Goal: Task Accomplishment & Management: Complete application form

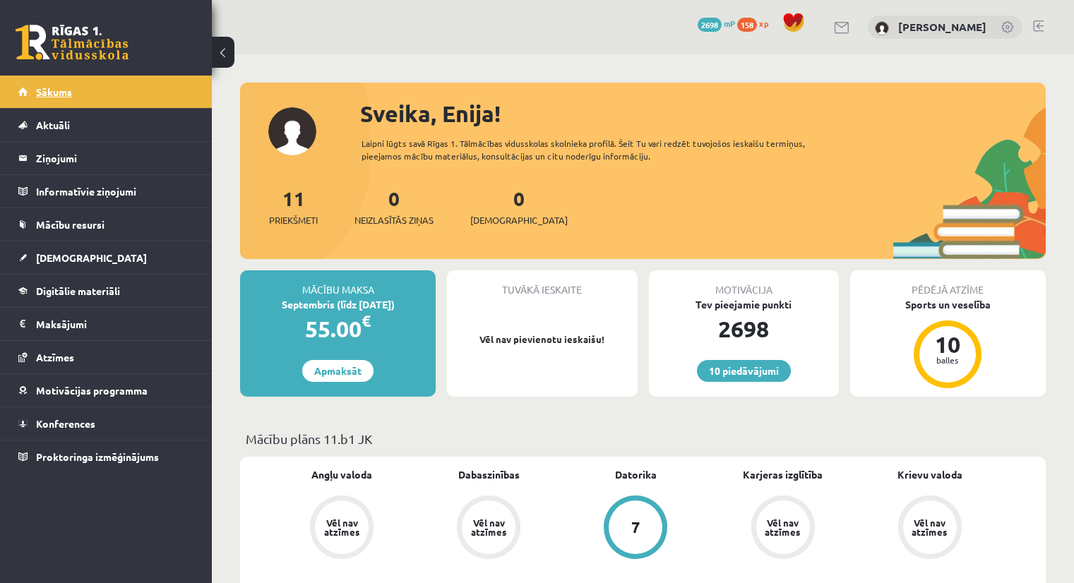
scroll to position [9, 0]
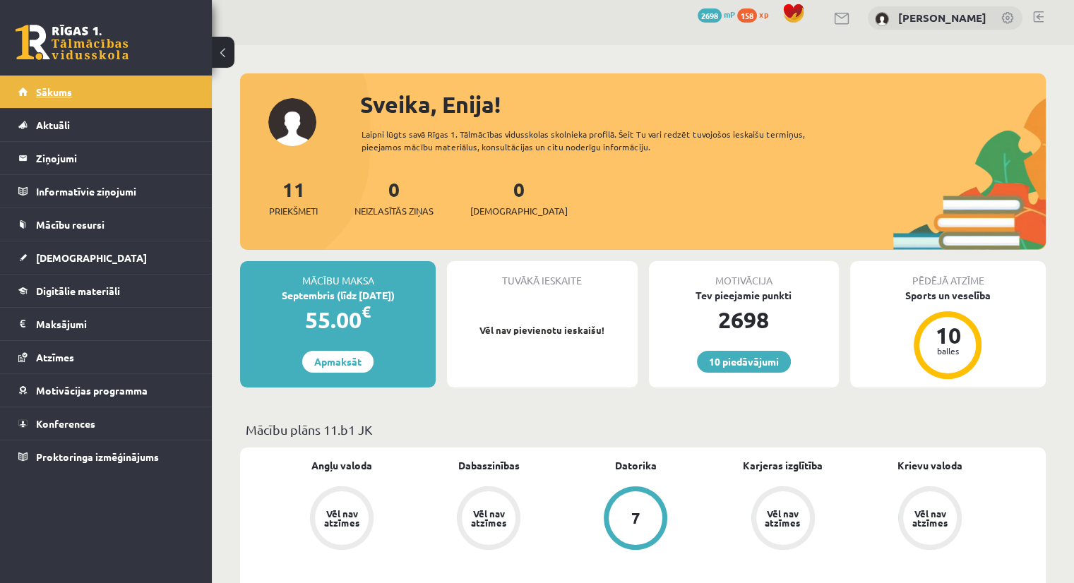
click at [63, 93] on span "Sākums" at bounding box center [54, 91] width 36 height 13
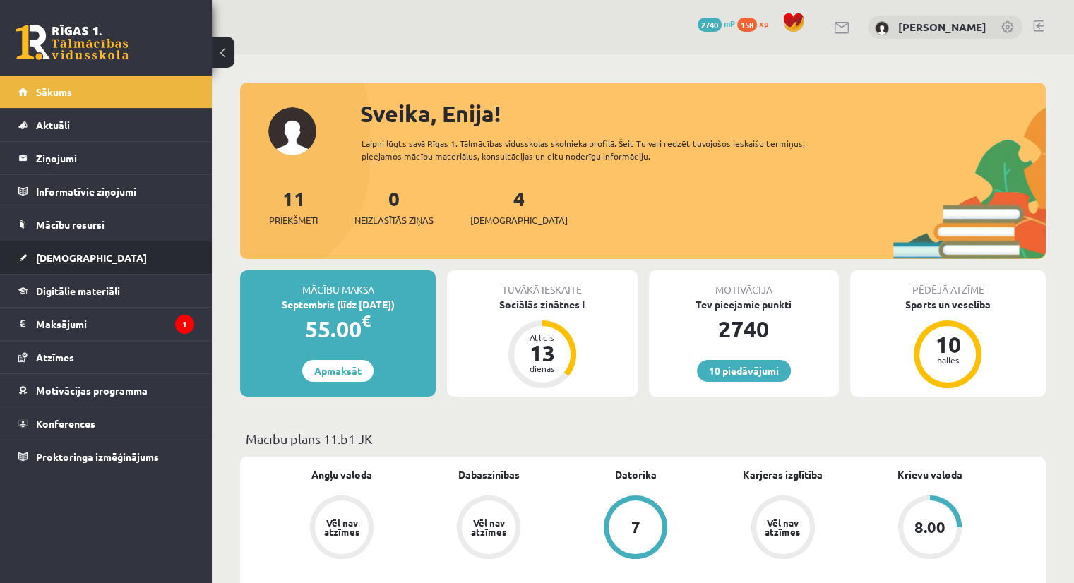
click at [66, 253] on span "[DEMOGRAPHIC_DATA]" at bounding box center [91, 257] width 111 height 13
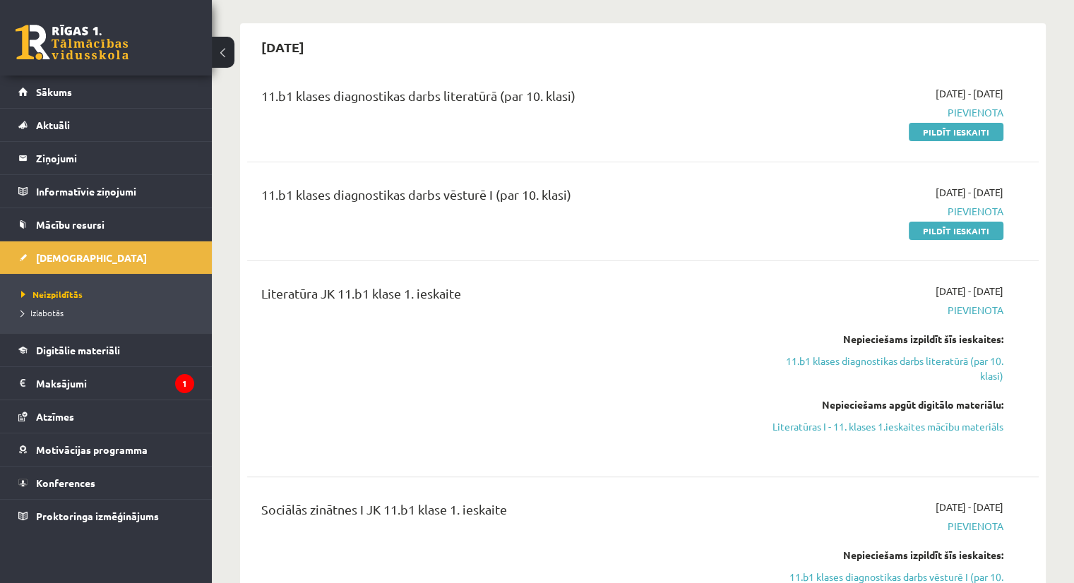
scroll to position [284, 0]
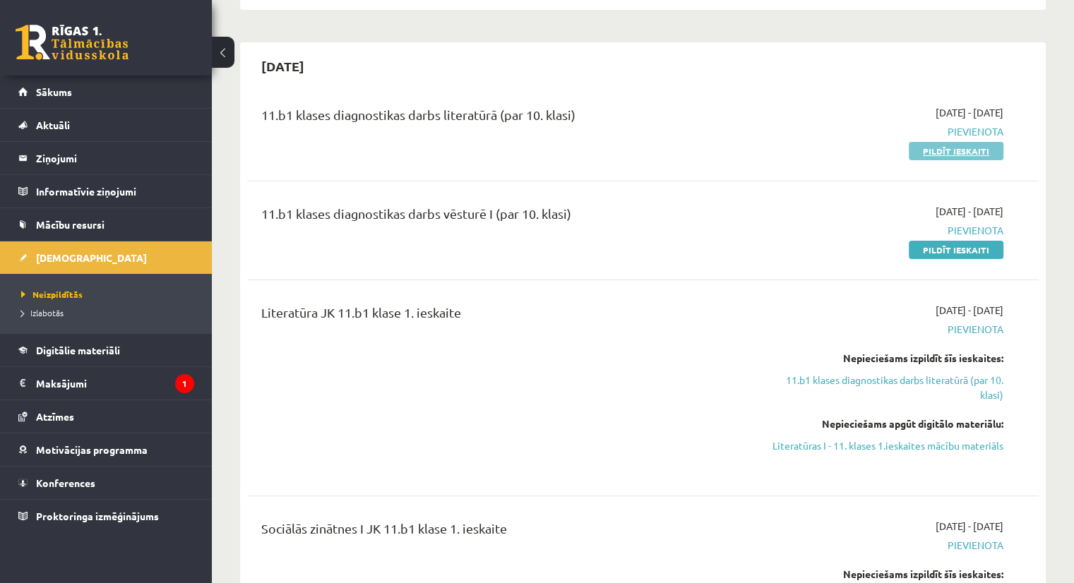
click at [992, 150] on link "Pildīt ieskaiti" at bounding box center [956, 151] width 95 height 18
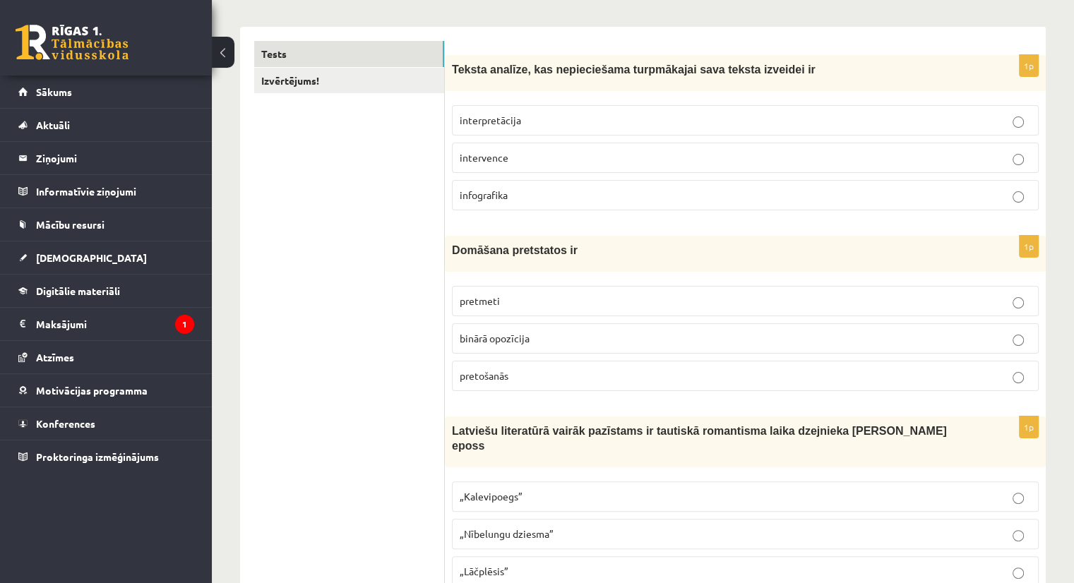
scroll to position [225, 0]
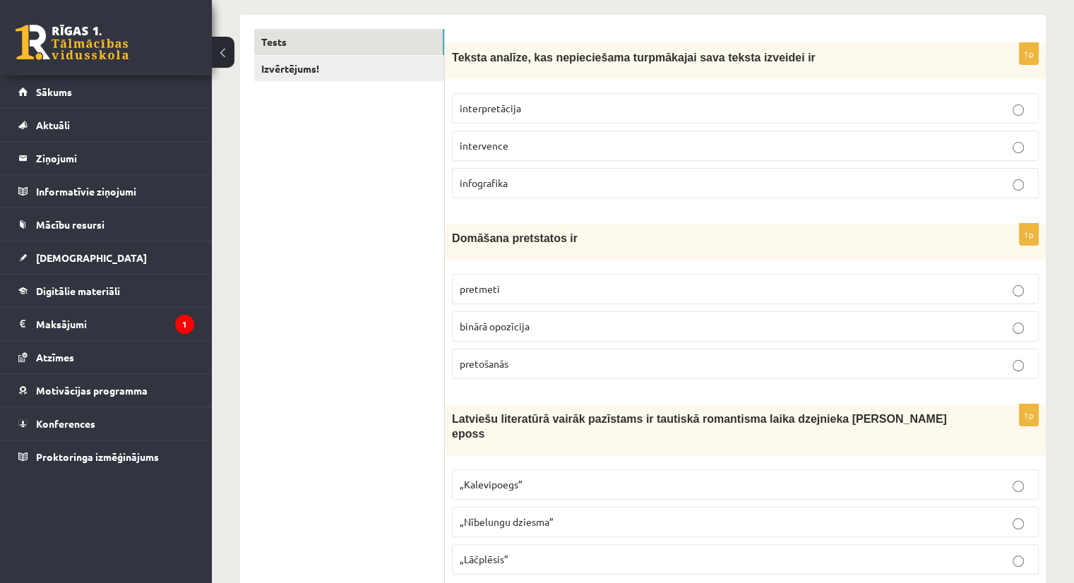
click at [514, 109] on span "interpretācija" at bounding box center [490, 108] width 61 height 13
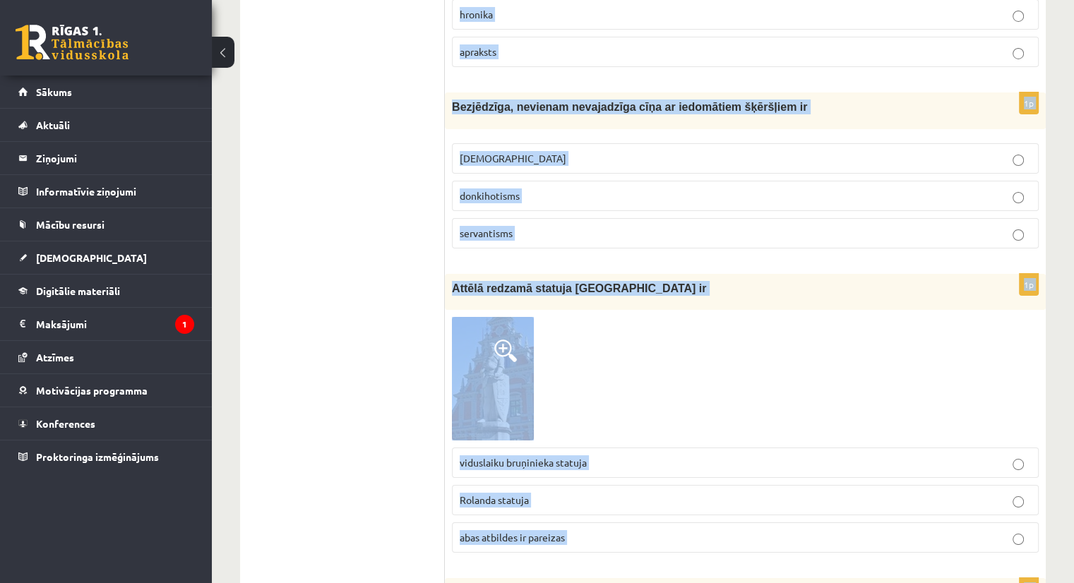
scroll to position [5290, 0]
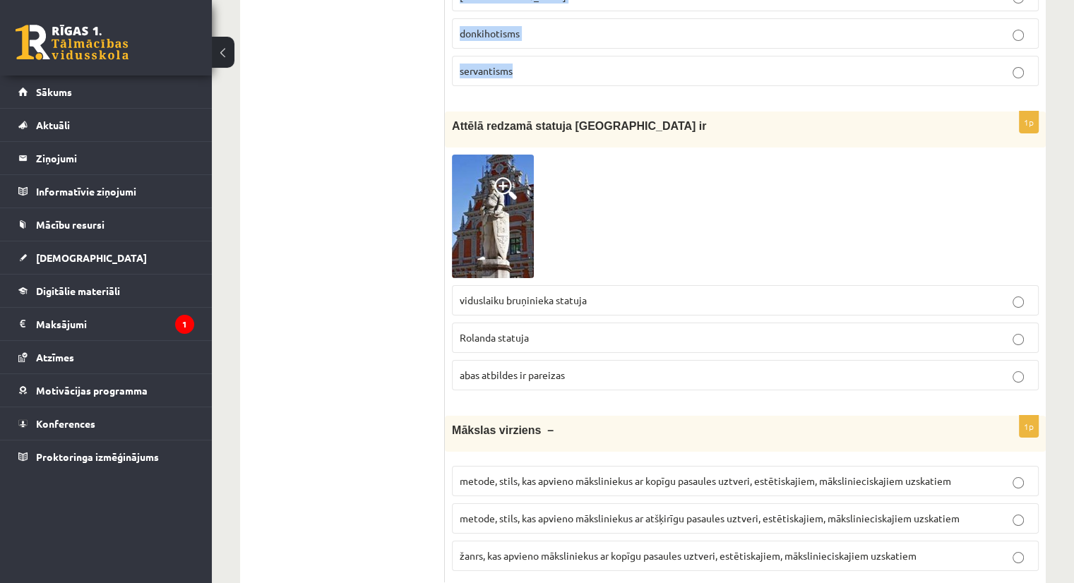
drag, startPoint x: 452, startPoint y: 258, endPoint x: 595, endPoint y: 45, distance: 256.5
copy form "Teksta analīze, kas nepieciešama turpmākajai sava teksta izveidei ir interpretā…"
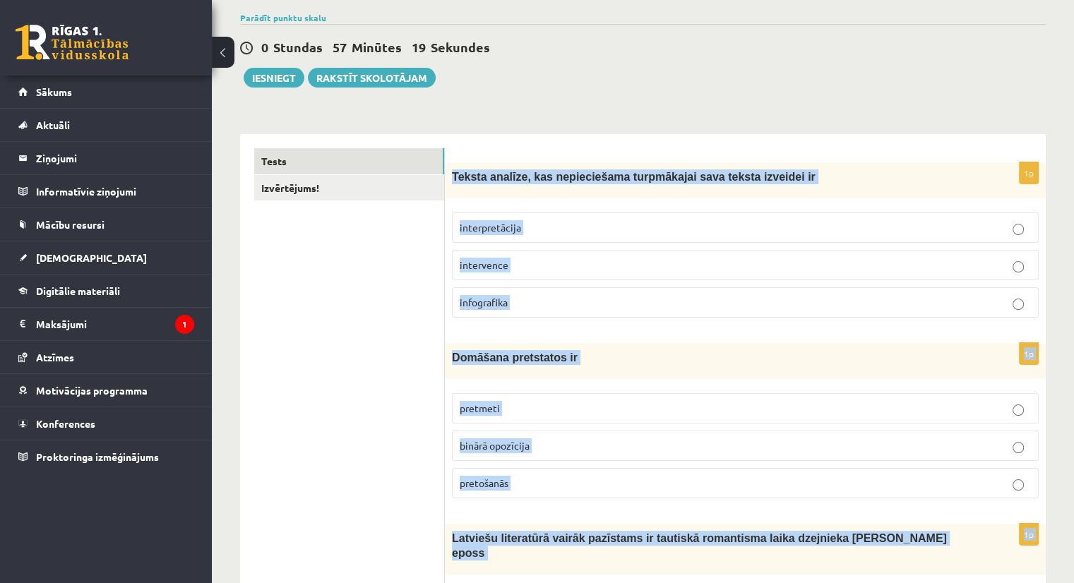
scroll to position [124, 0]
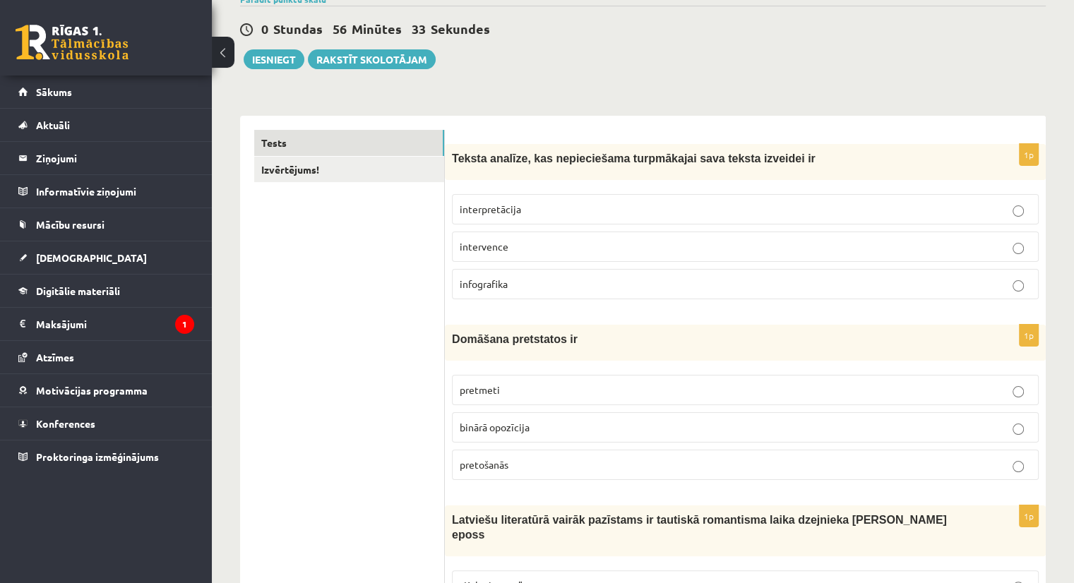
click at [478, 433] on p "binārā opozīcija" at bounding box center [745, 427] width 571 height 15
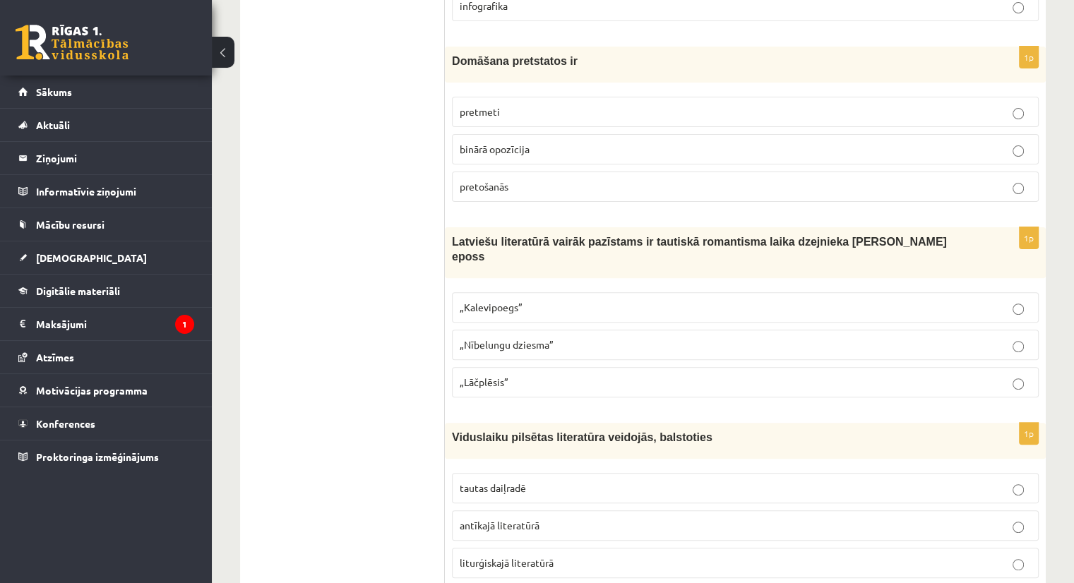
scroll to position [461, 0]
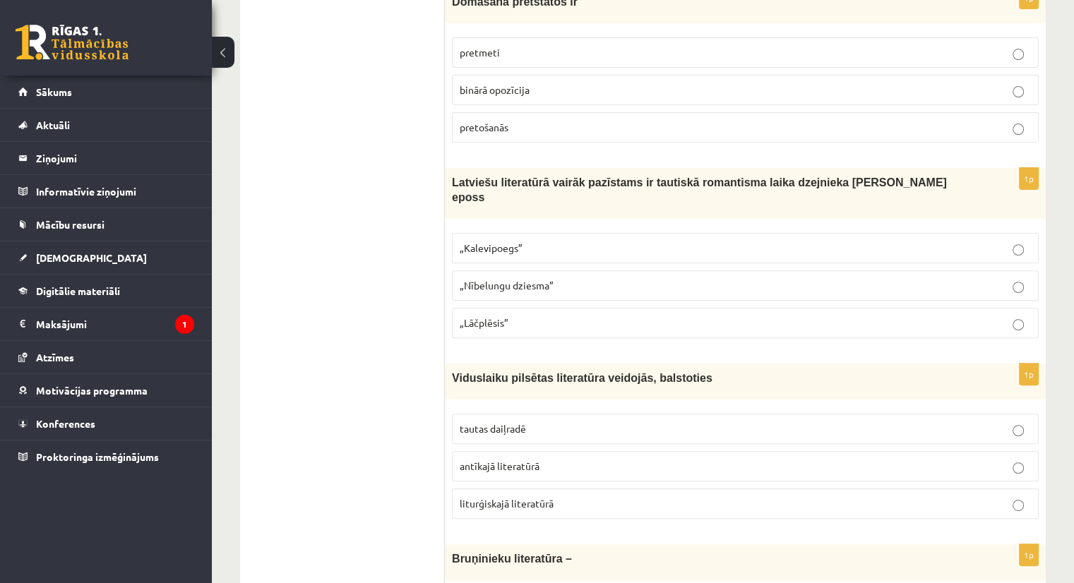
click at [495, 242] on span "„Kalevipoegs”" at bounding box center [491, 248] width 63 height 13
click at [504, 497] on p "liturģiskajā literatūrā" at bounding box center [745, 504] width 571 height 15
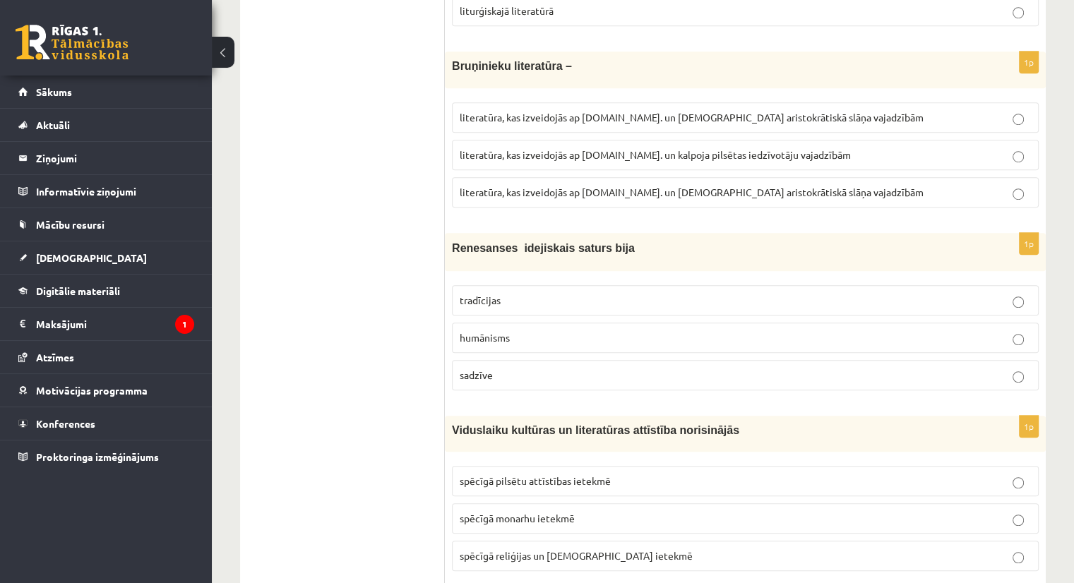
scroll to position [942, 0]
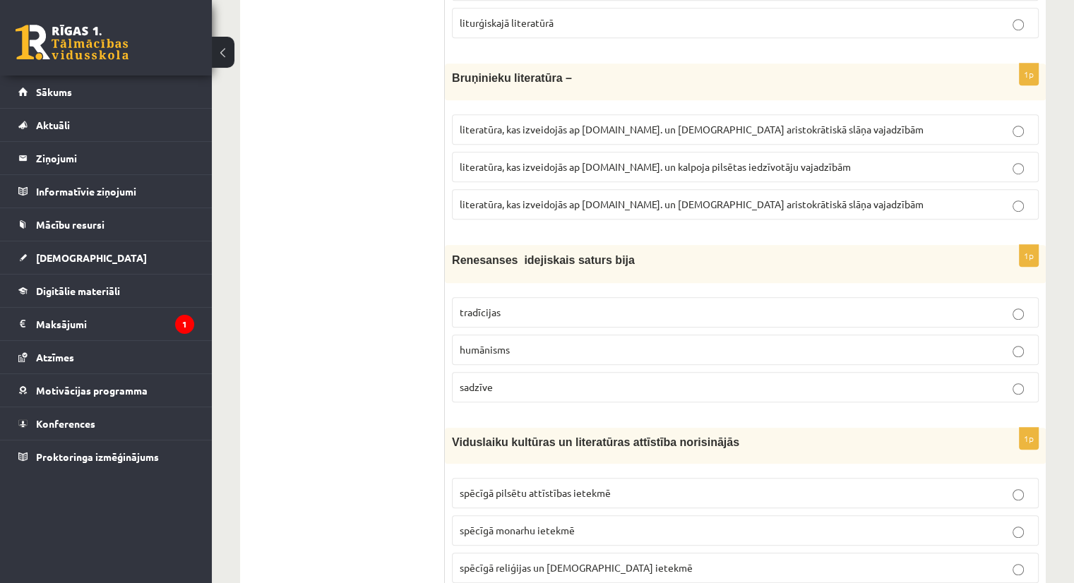
click at [615, 160] on span "literatūra, kas izveidojās ap 12.gs. un kalpoja pilsētas iedzīvotāju vajadzībām" at bounding box center [655, 166] width 391 height 13
click at [666, 197] on p "literatūra, kas izveidojās ap 12.gs. un kalpoja aristokrātiskā slāņa vajadzībām" at bounding box center [745, 204] width 571 height 15
click at [612, 343] on p "humānisms" at bounding box center [745, 350] width 571 height 15
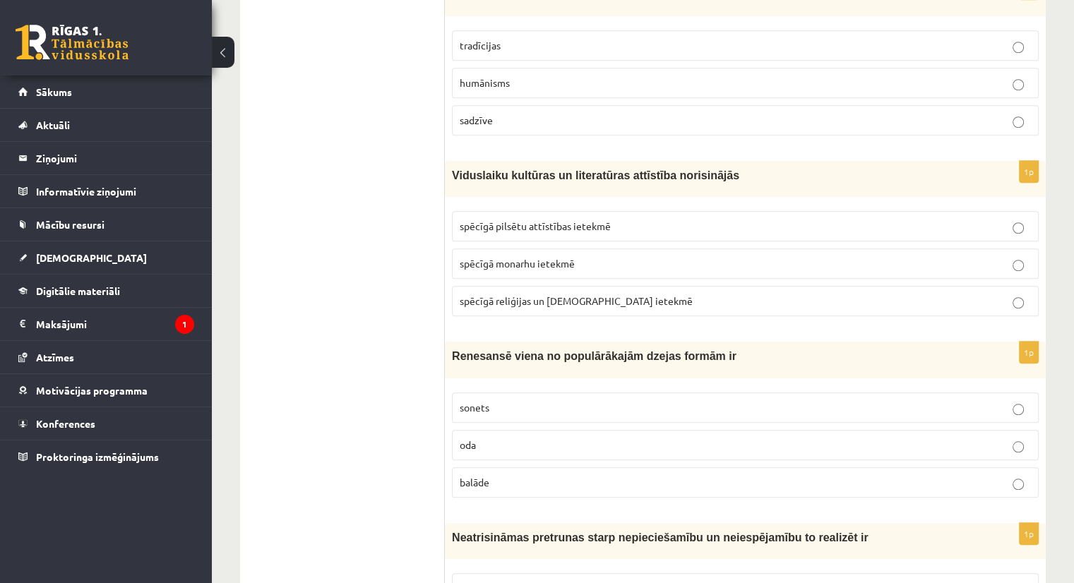
scroll to position [1215, 0]
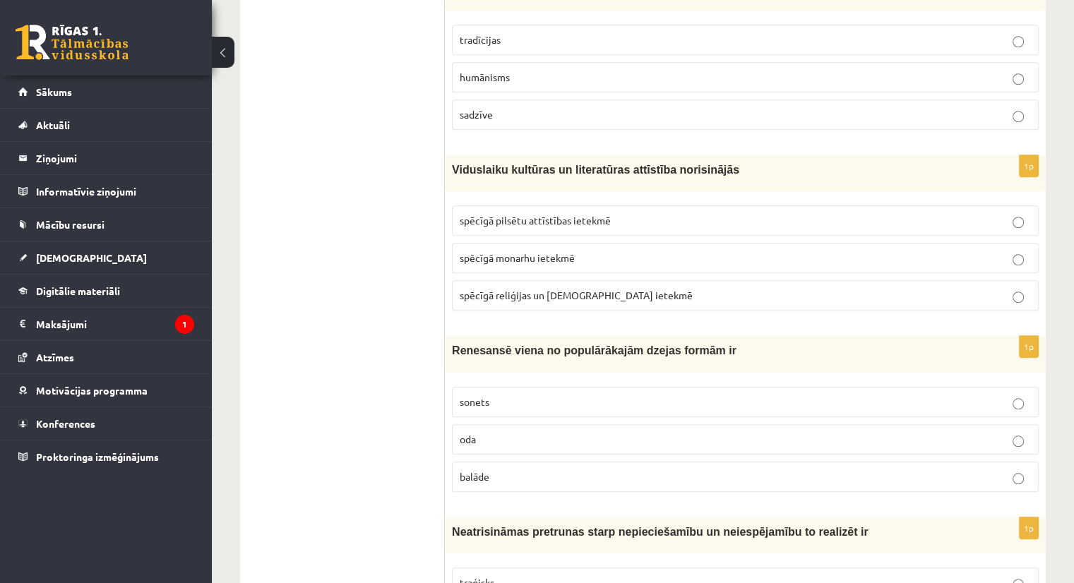
click at [832, 288] on p "spēcīgā reliģijas un baznīcas ietekmē" at bounding box center [745, 295] width 571 height 15
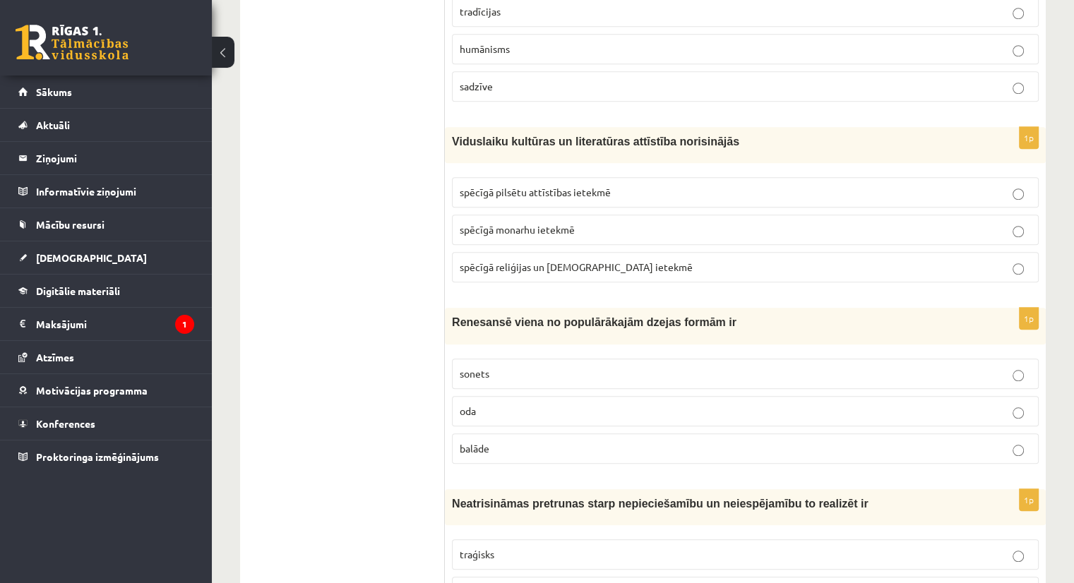
scroll to position [1261, 0]
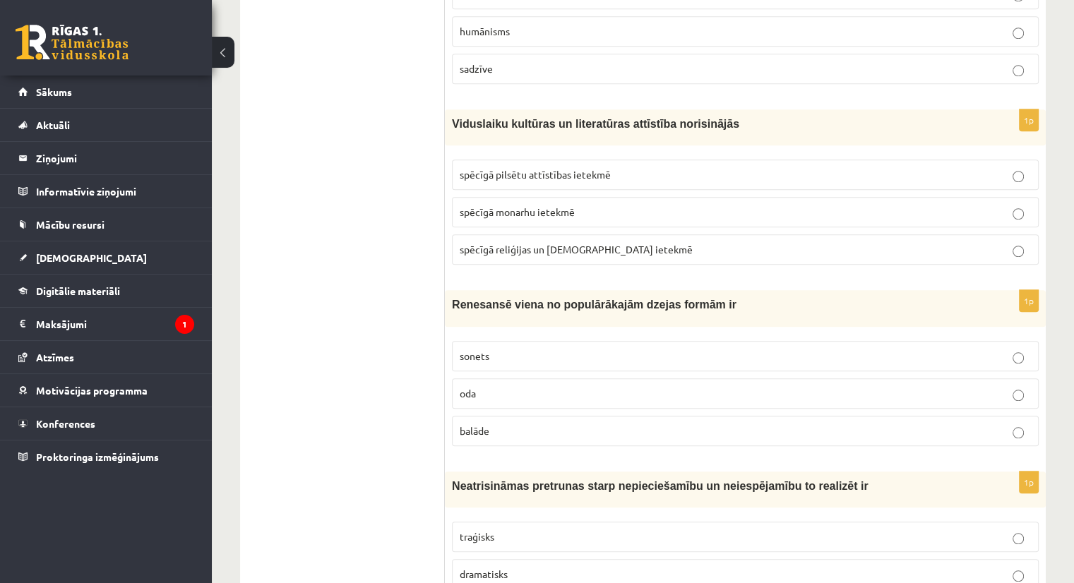
click at [1021, 341] on label "sonets" at bounding box center [745, 356] width 587 height 30
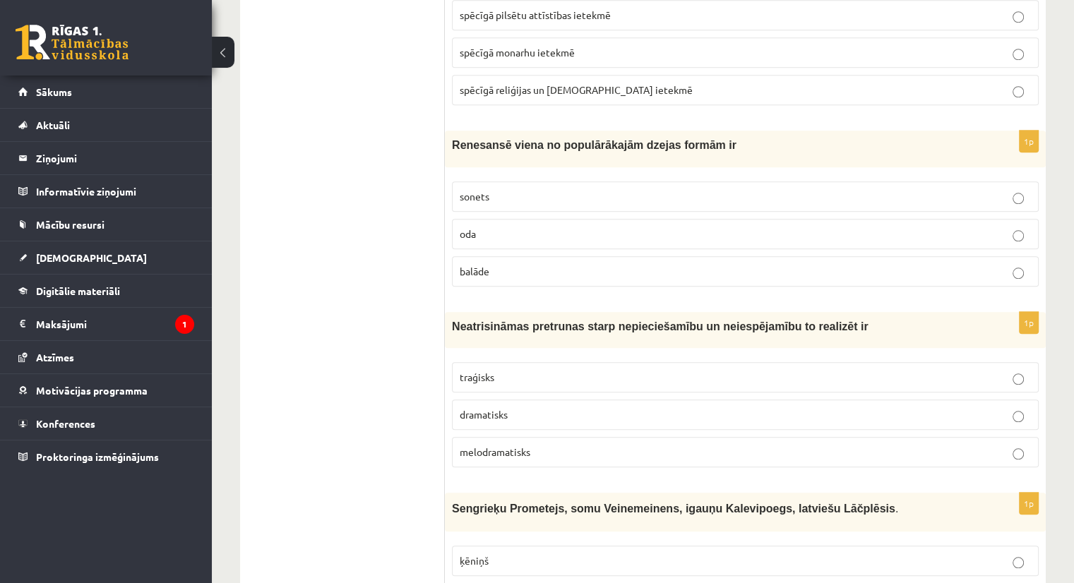
scroll to position [1415, 0]
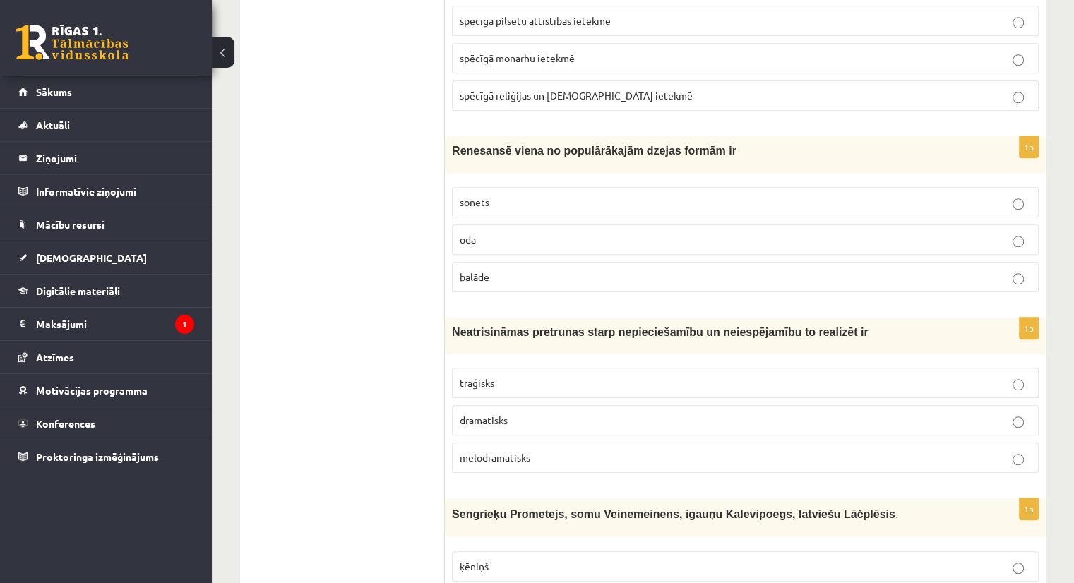
click at [995, 376] on p "traģisks" at bounding box center [745, 383] width 571 height 15
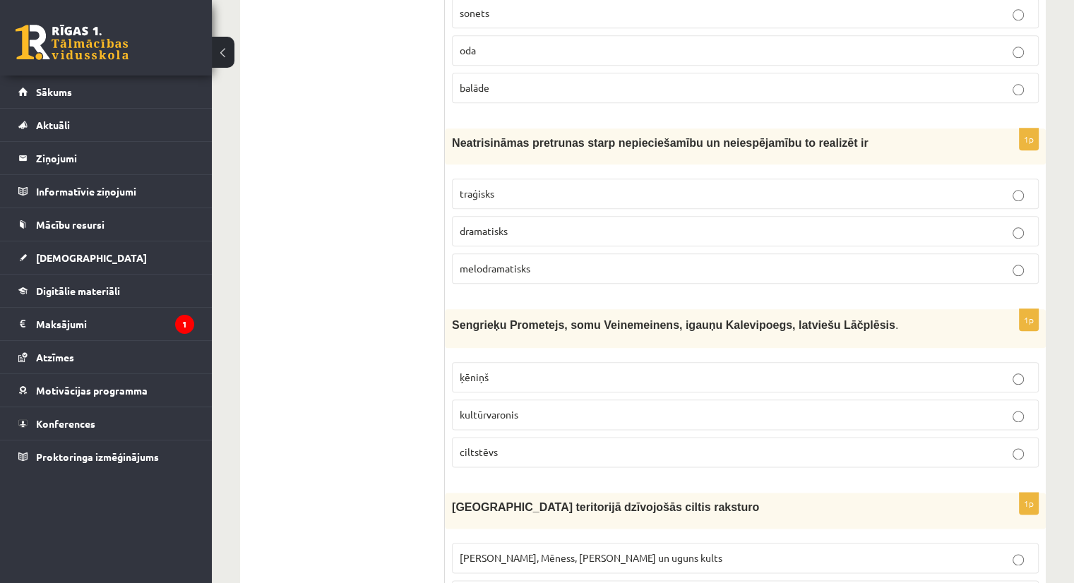
scroll to position [1622, 0]
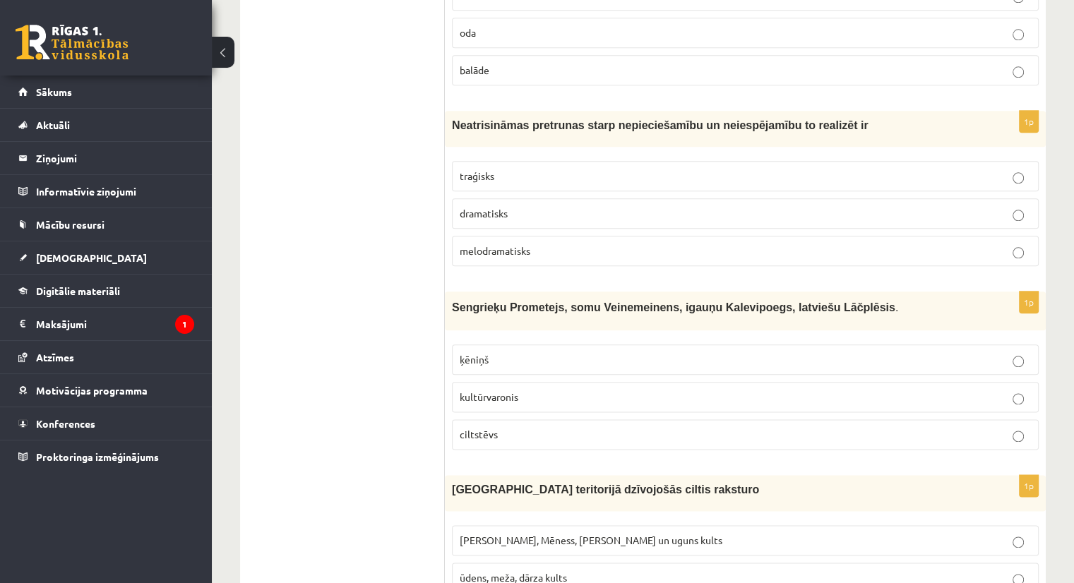
click at [1023, 390] on p "kultūrvaronis" at bounding box center [745, 397] width 571 height 15
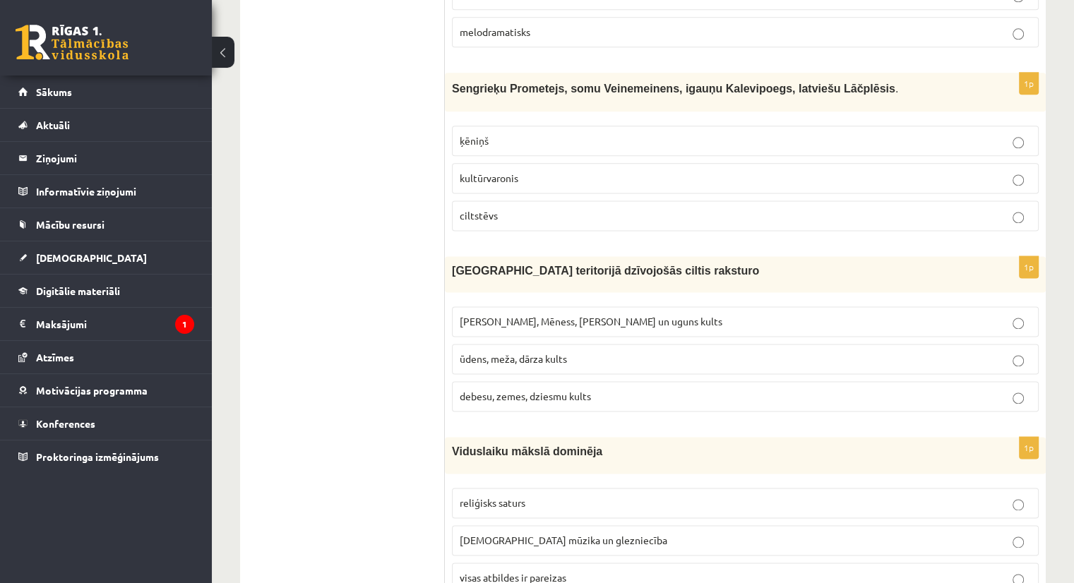
scroll to position [1846, 0]
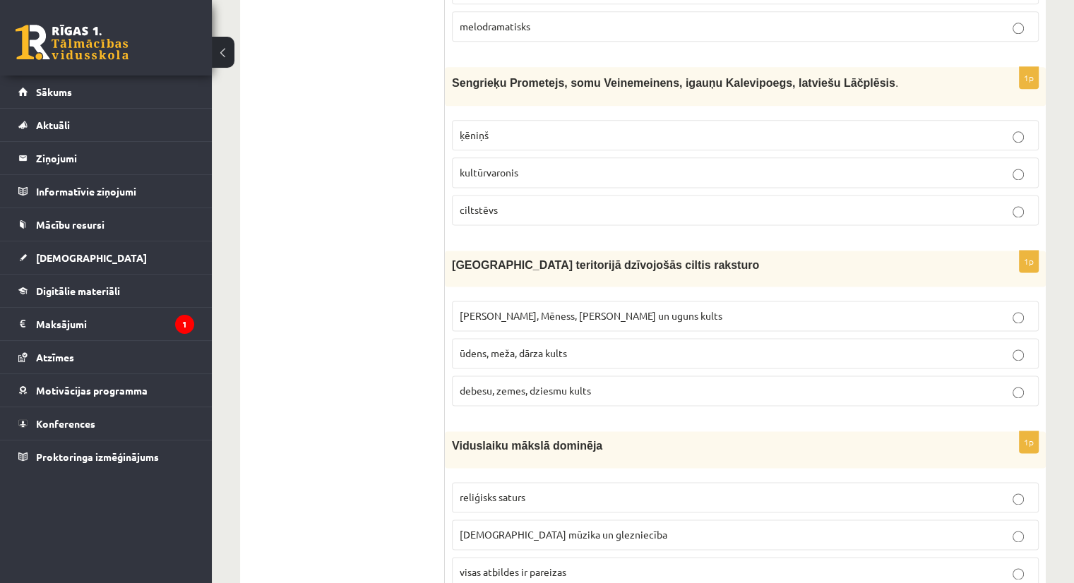
click at [951, 301] on label "Saules, Mēness, Pērkona un uguns kults" at bounding box center [745, 316] width 587 height 30
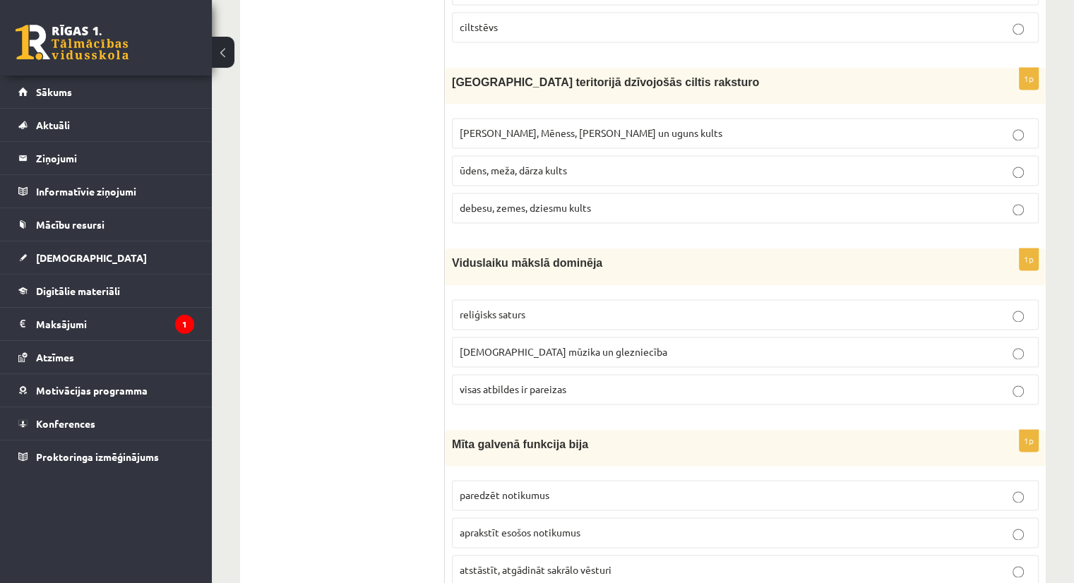
scroll to position [2024, 0]
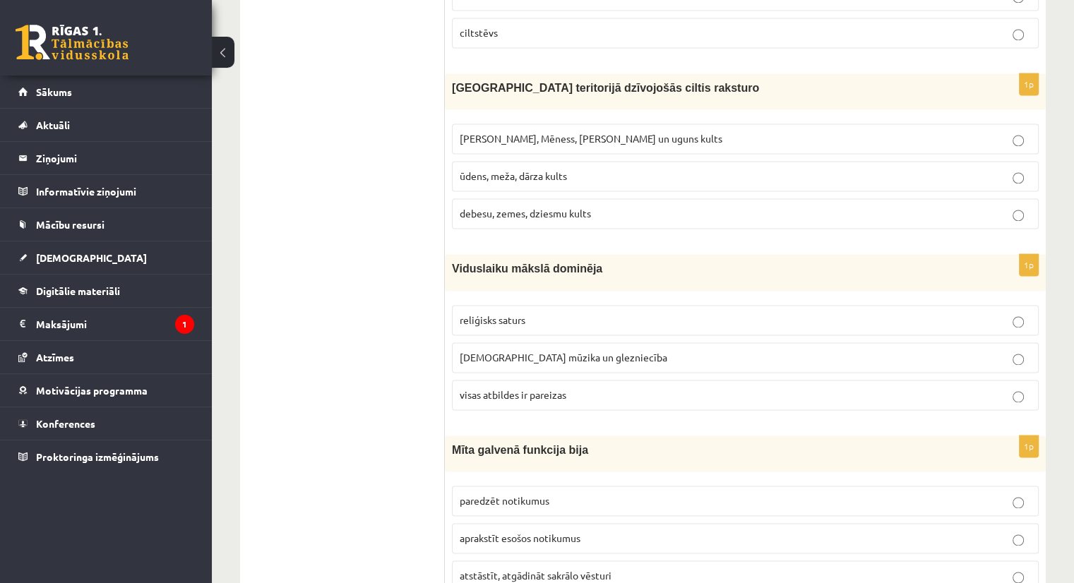
click at [1009, 388] on p "visas atbildes ir pareizas" at bounding box center [745, 395] width 571 height 15
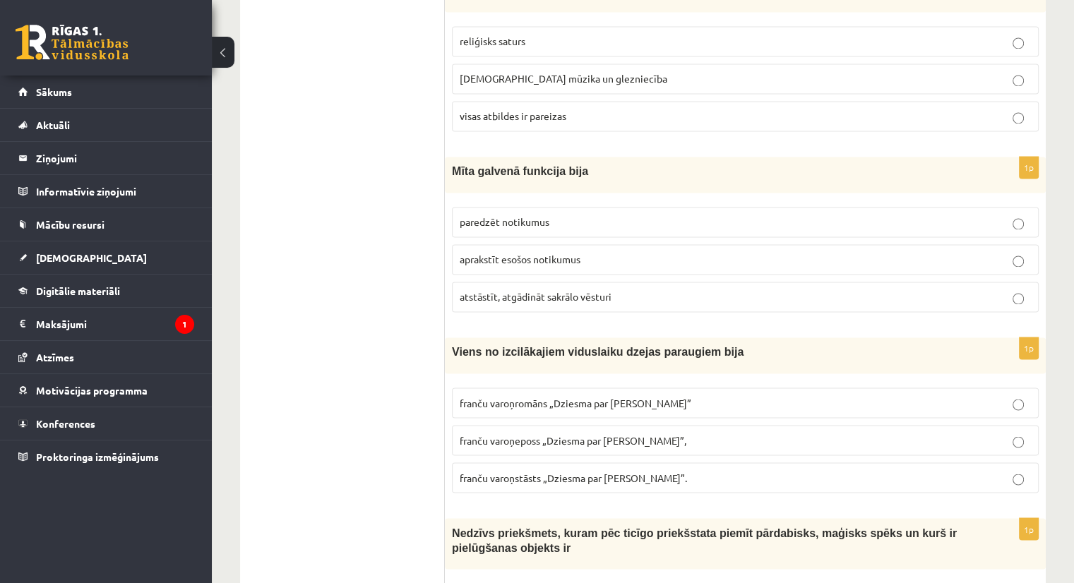
scroll to position [2308, 0]
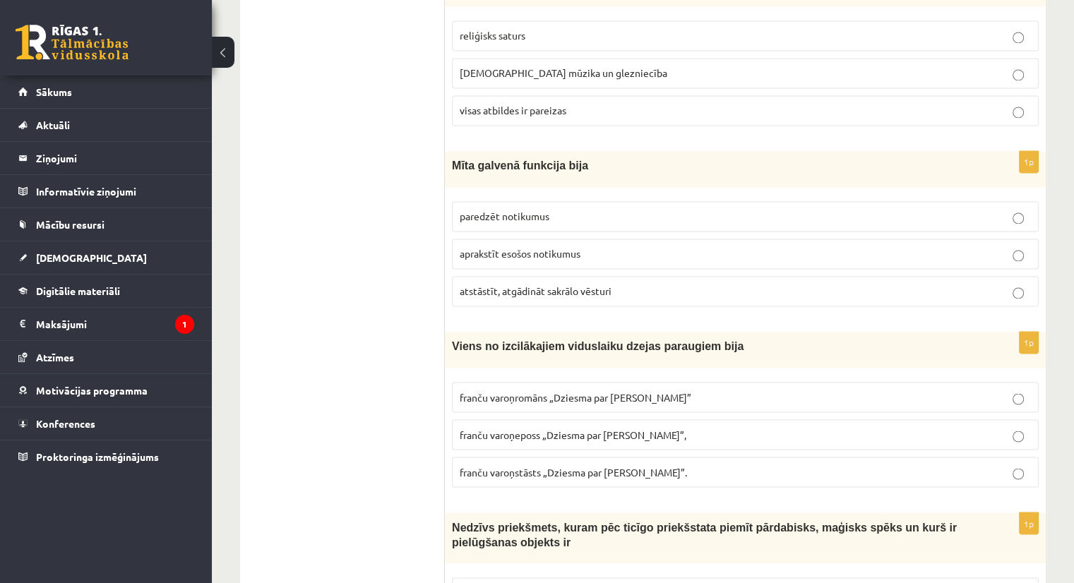
drag, startPoint x: 598, startPoint y: 263, endPoint x: 1009, endPoint y: 263, distance: 411.1
click at [1009, 284] on p "atstāstīt, atgādināt sakrālo vēsturi" at bounding box center [745, 291] width 571 height 15
click at [673, 390] on p "franču varoņromāns „Dziesma par Rolandu”" at bounding box center [745, 397] width 571 height 15
click at [667, 427] on p "franču varoņeposs „Dziesma par Rolandu”," at bounding box center [745, 434] width 571 height 15
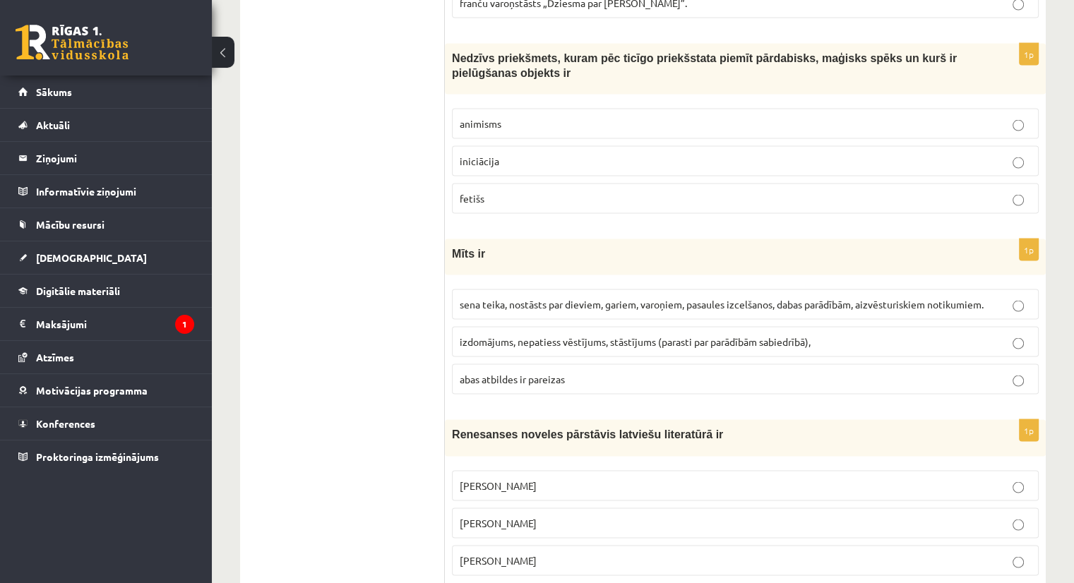
scroll to position [2783, 0]
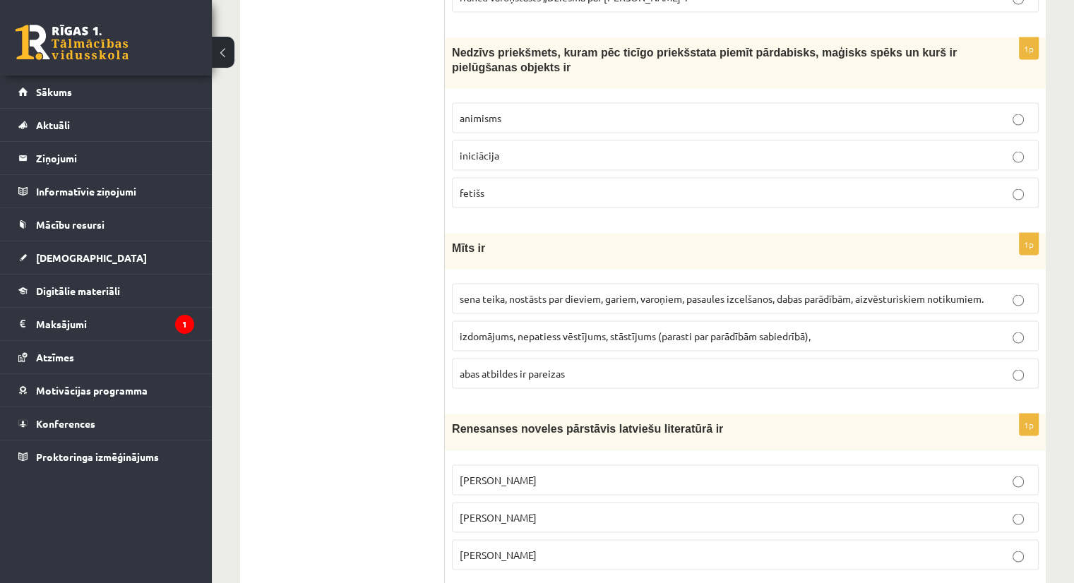
click at [1026, 148] on p "iniciācija" at bounding box center [745, 155] width 571 height 15
click at [671, 359] on label "abas atbildes ir pareizas" at bounding box center [745, 374] width 587 height 30
click at [664, 367] on p "abas atbildes ir pareizas" at bounding box center [745, 374] width 571 height 15
click at [629, 186] on p "fetišs" at bounding box center [745, 193] width 571 height 15
click at [970, 292] on span "sena teika, nostāsts par dieviem, gariem, varoņiem, pasaules izcelšanos, dabas …" at bounding box center [722, 298] width 524 height 13
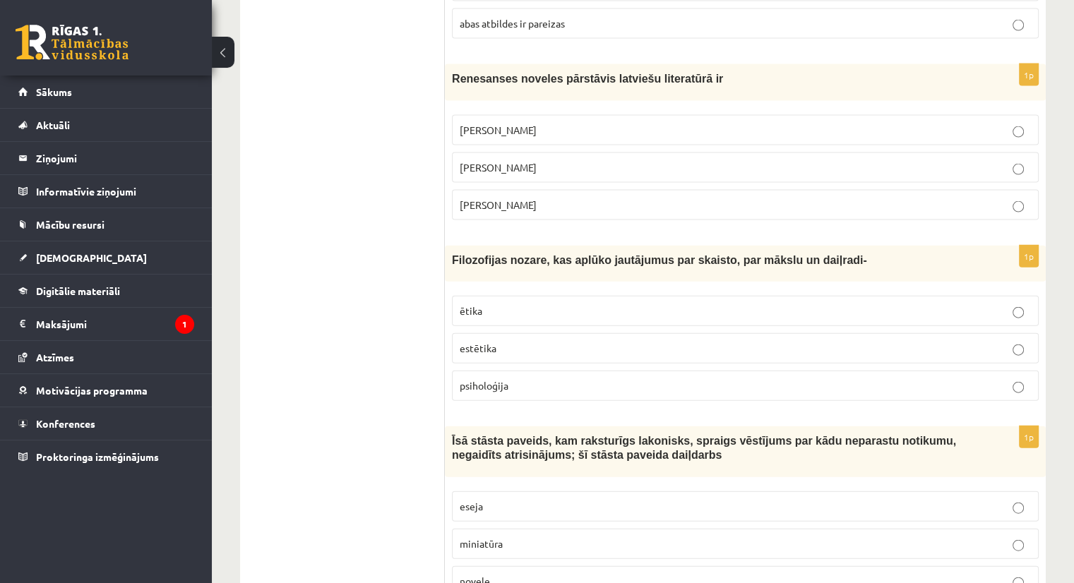
scroll to position [3121, 0]
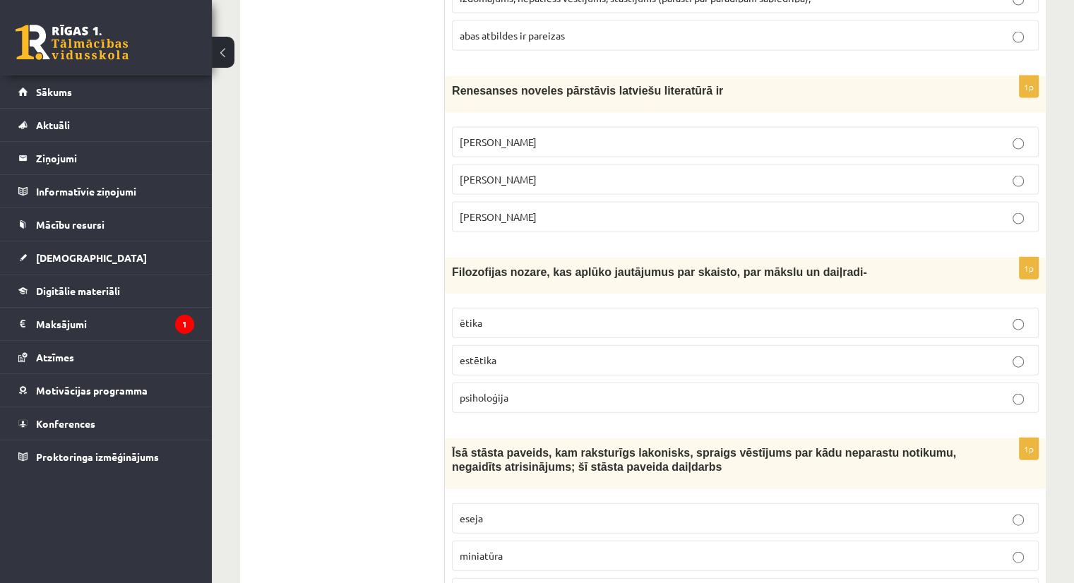
click at [575, 135] on p "Rūdolfs Blaumanis" at bounding box center [745, 142] width 571 height 15
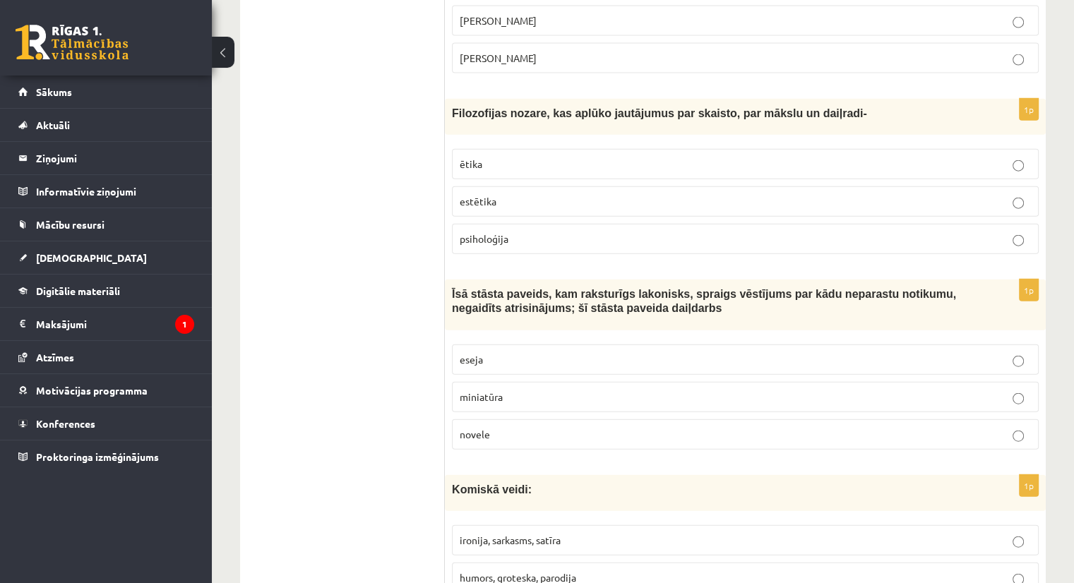
scroll to position [3287, 0]
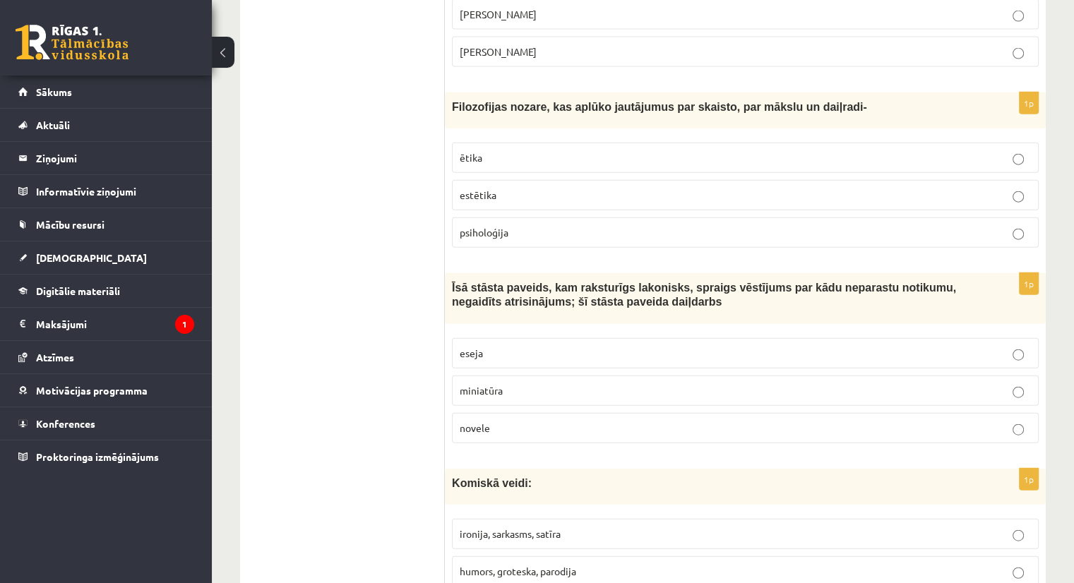
click at [1027, 188] on p "estētika" at bounding box center [745, 195] width 571 height 15
click at [562, 413] on label "novele" at bounding box center [745, 428] width 587 height 30
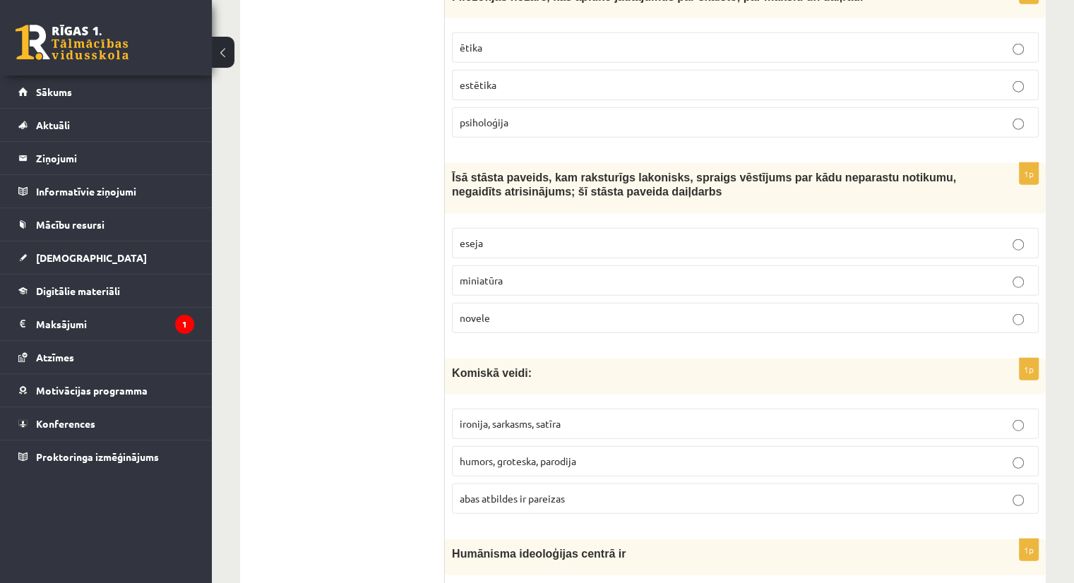
scroll to position [3409, 0]
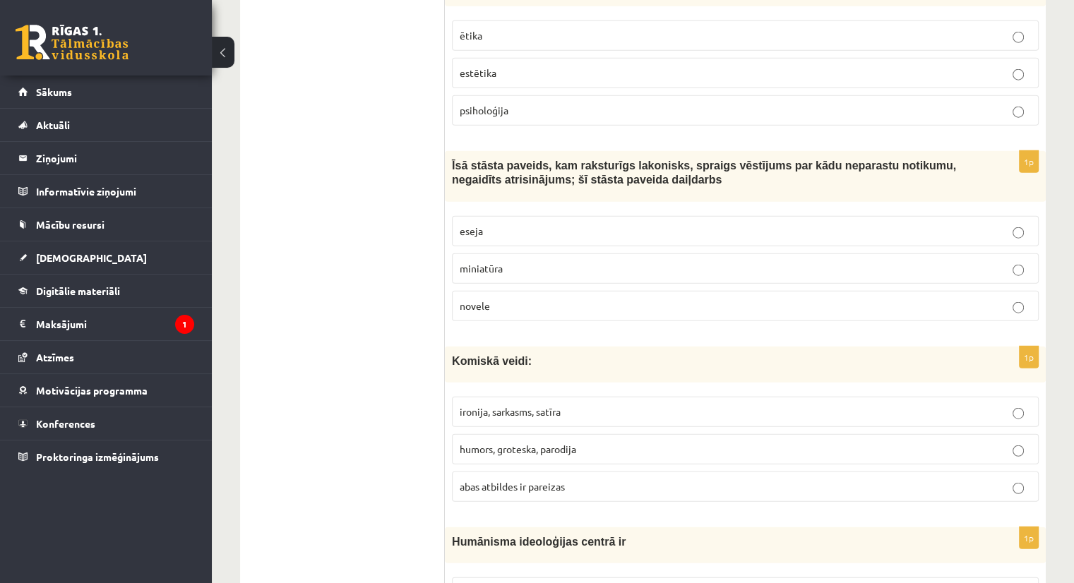
click at [935, 480] on p "abas atbildes ir pareizas" at bounding box center [745, 487] width 571 height 15
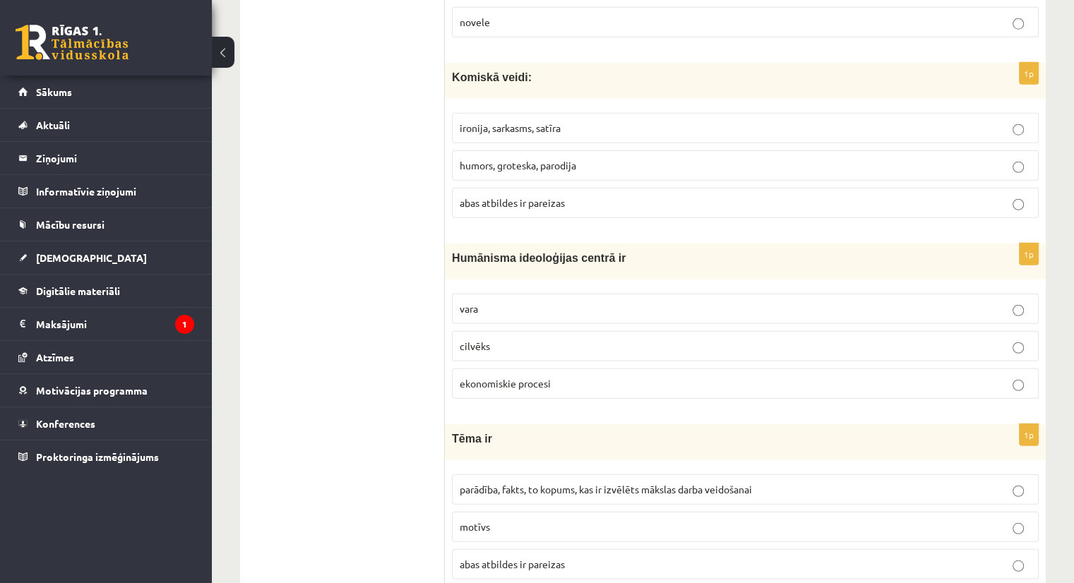
scroll to position [3699, 0]
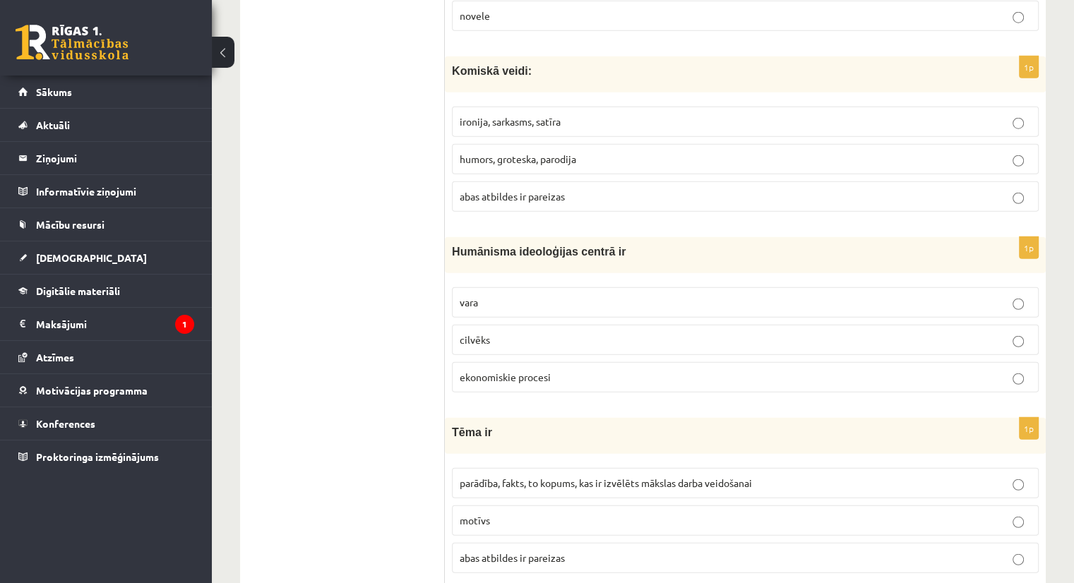
click at [1026, 333] on p "cilvēks" at bounding box center [745, 340] width 571 height 15
click at [989, 514] on p "motīvs" at bounding box center [745, 521] width 571 height 15
click at [720, 477] on span "parādība, fakts, to kopums, kas ir izvēlēts mākslas darba veidošanai" at bounding box center [606, 483] width 292 height 13
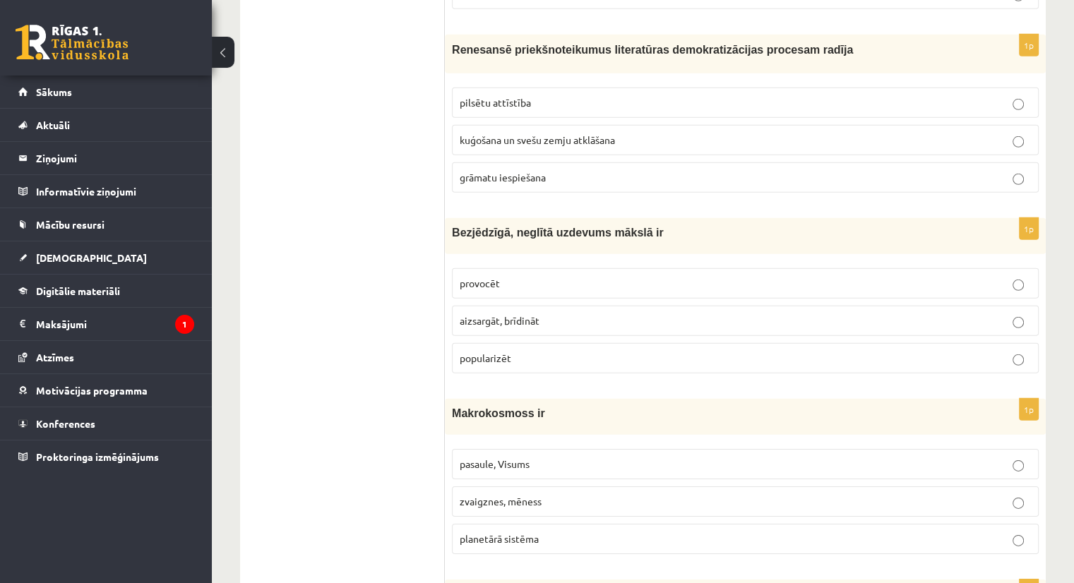
scroll to position [4246, 0]
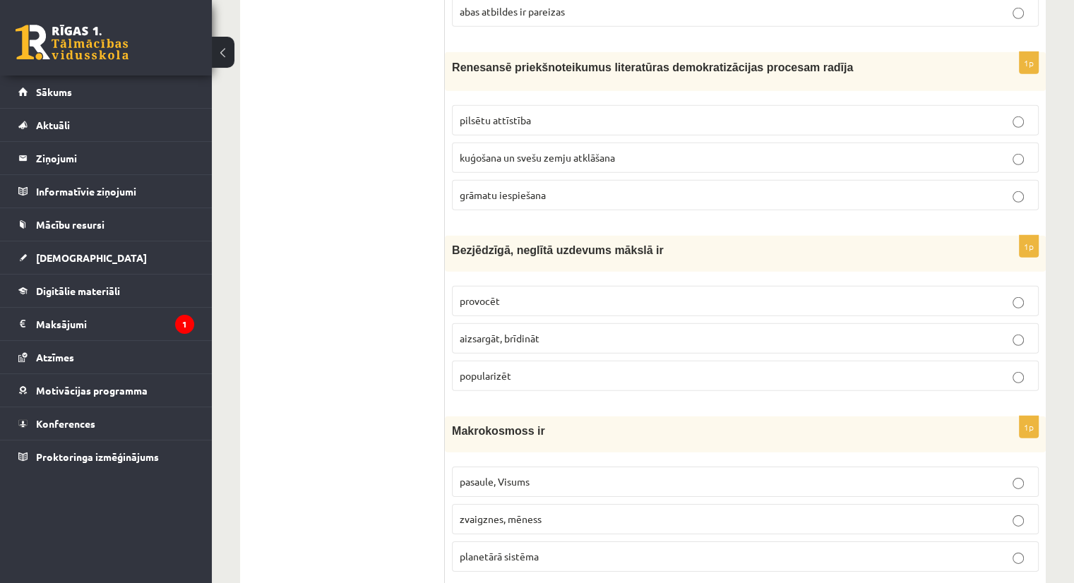
click at [521, 189] on span "grāmatu iespiešana" at bounding box center [503, 195] width 86 height 13
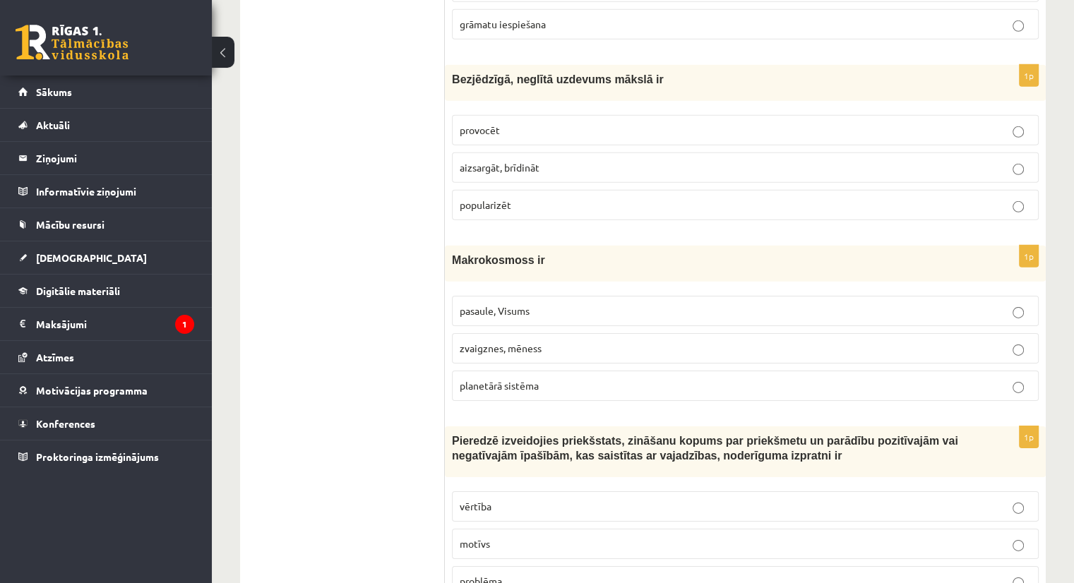
scroll to position [4429, 0]
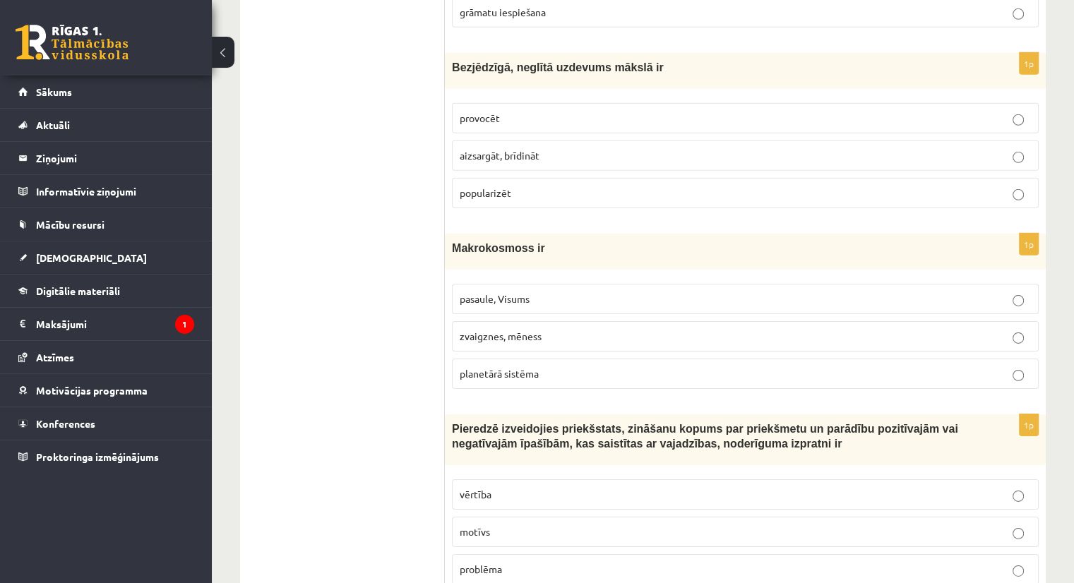
click at [623, 111] on p "provocēt" at bounding box center [745, 118] width 571 height 15
click at [535, 292] on p "pasaule, Visums" at bounding box center [745, 299] width 571 height 15
click at [571, 487] on p "vērtība" at bounding box center [745, 494] width 571 height 15
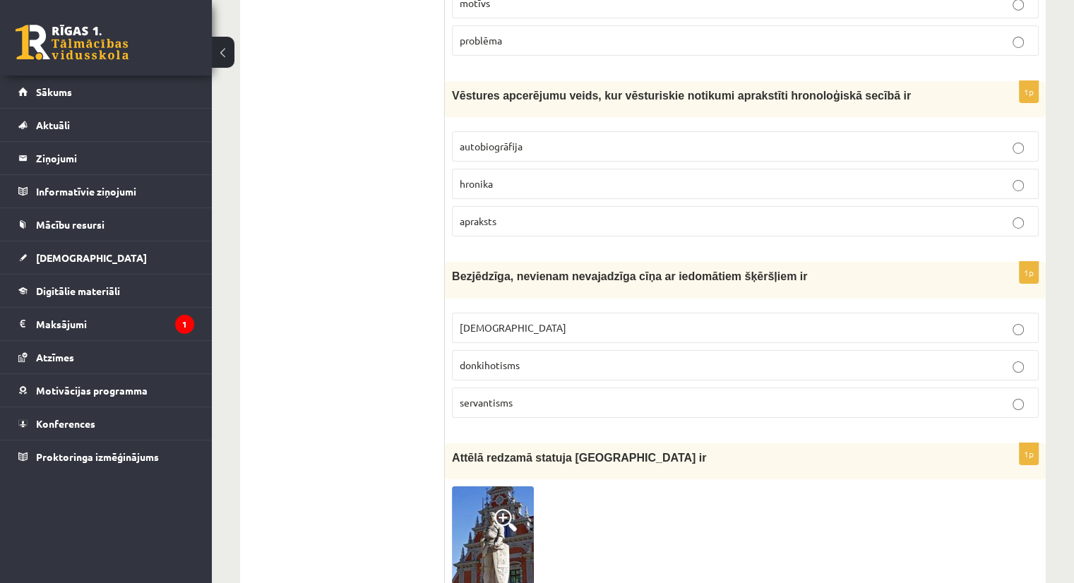
scroll to position [4970, 0]
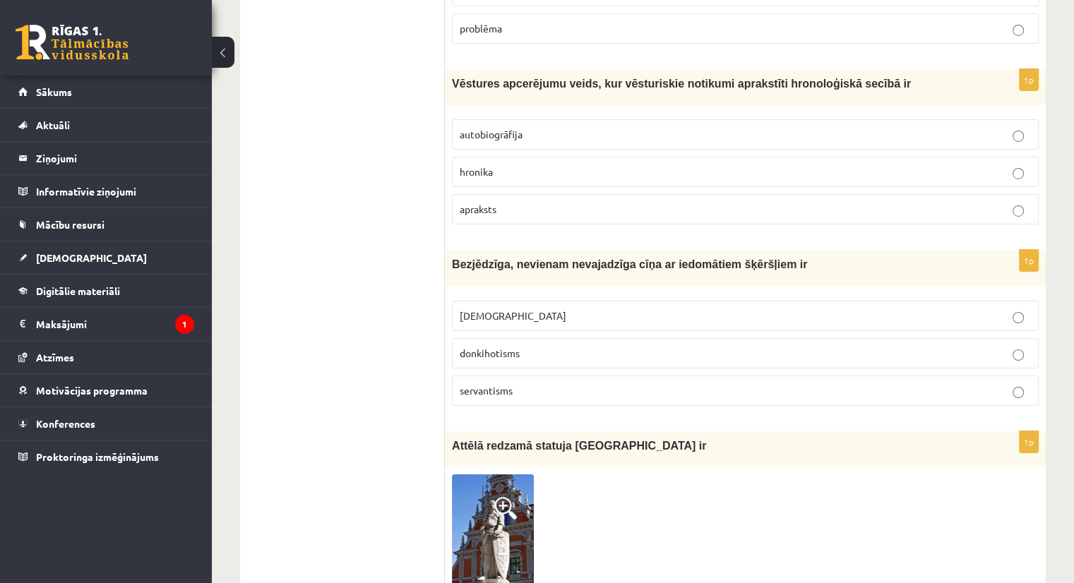
click at [543, 165] on p "hronika" at bounding box center [745, 172] width 571 height 15
click at [557, 346] on p "donkihotisms" at bounding box center [745, 353] width 571 height 15
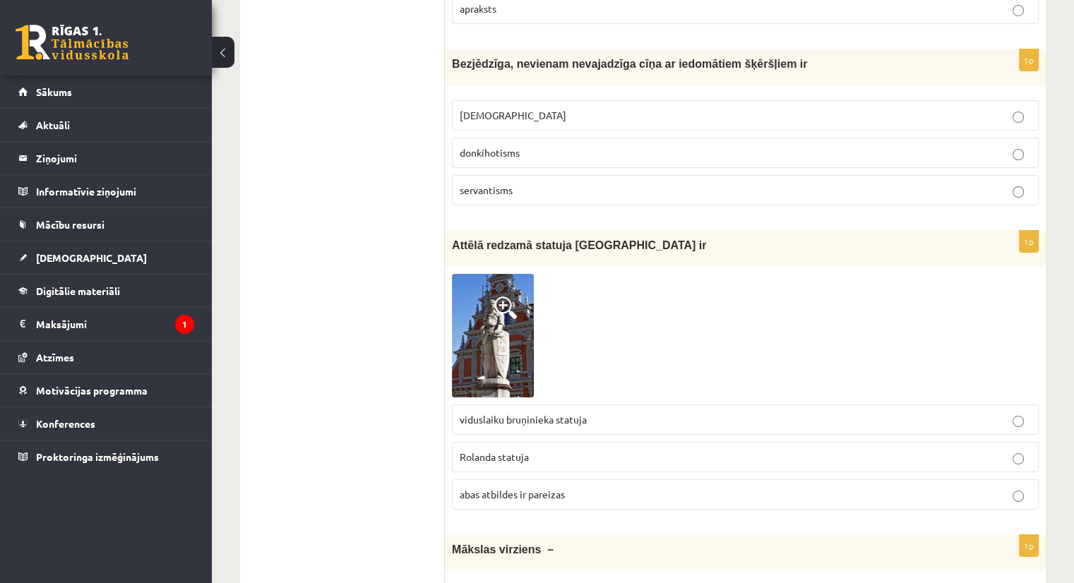
scroll to position [5165, 0]
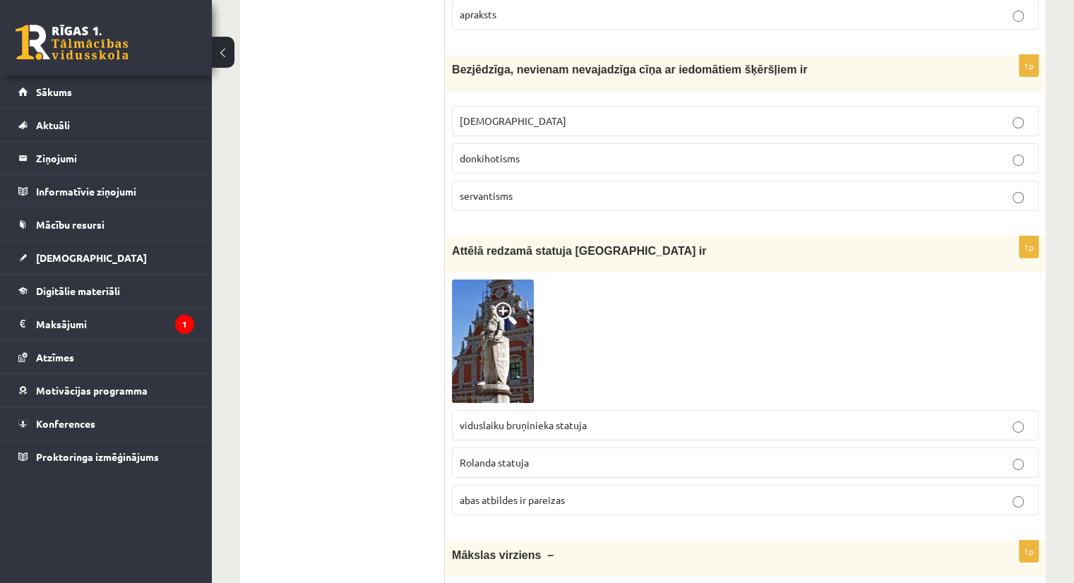
click at [494, 294] on img at bounding box center [493, 342] width 82 height 124
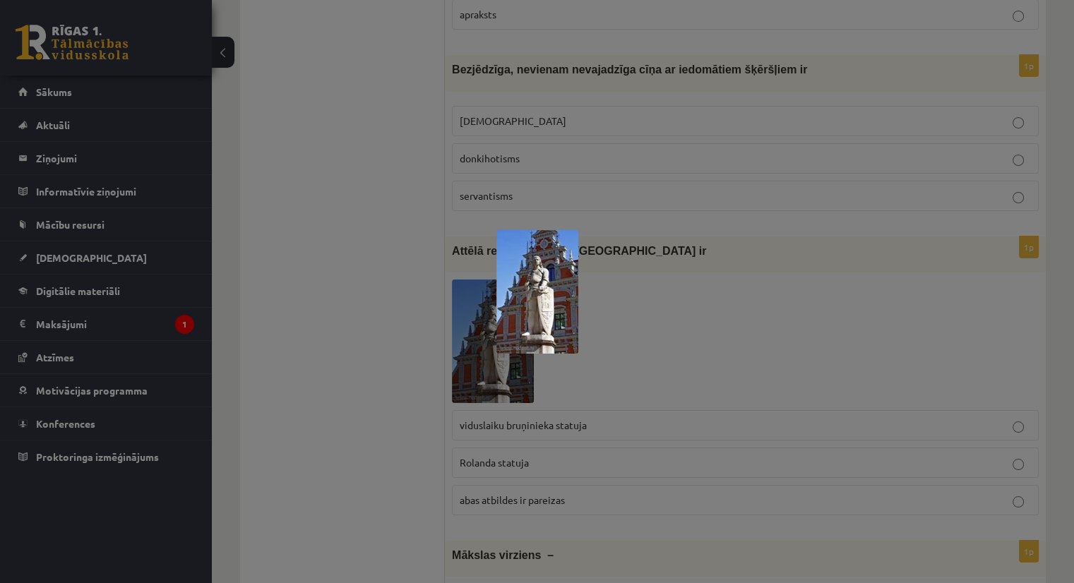
click at [672, 263] on div at bounding box center [537, 291] width 1074 height 583
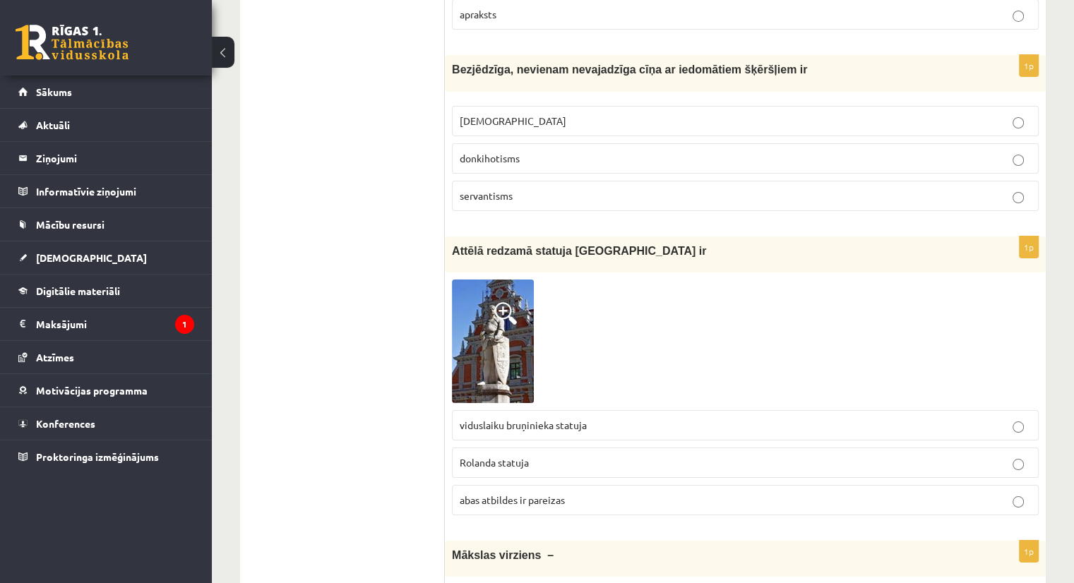
click at [500, 314] on img at bounding box center [493, 342] width 82 height 124
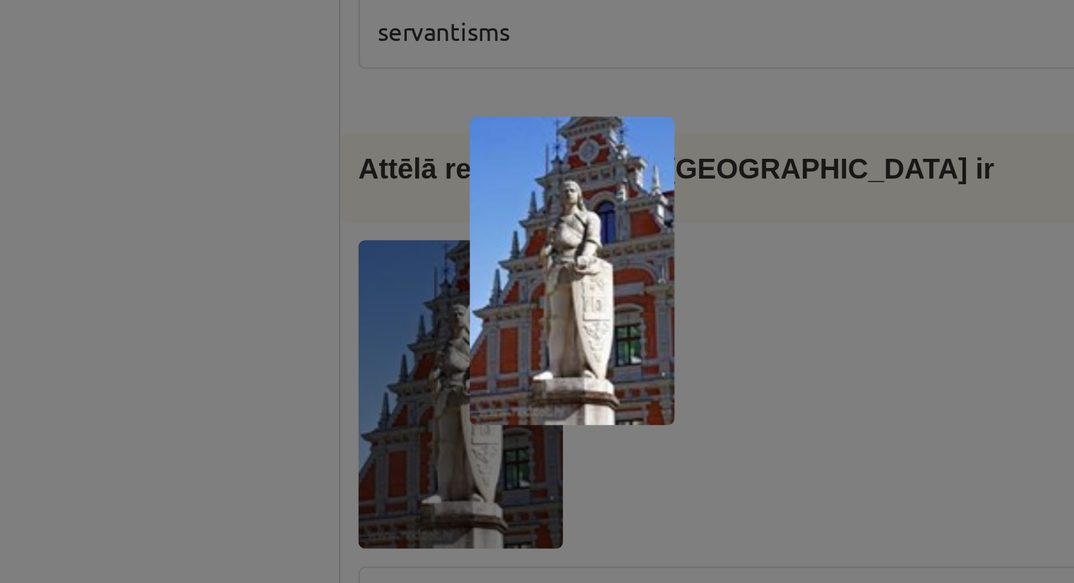
scroll to position [5164, 0]
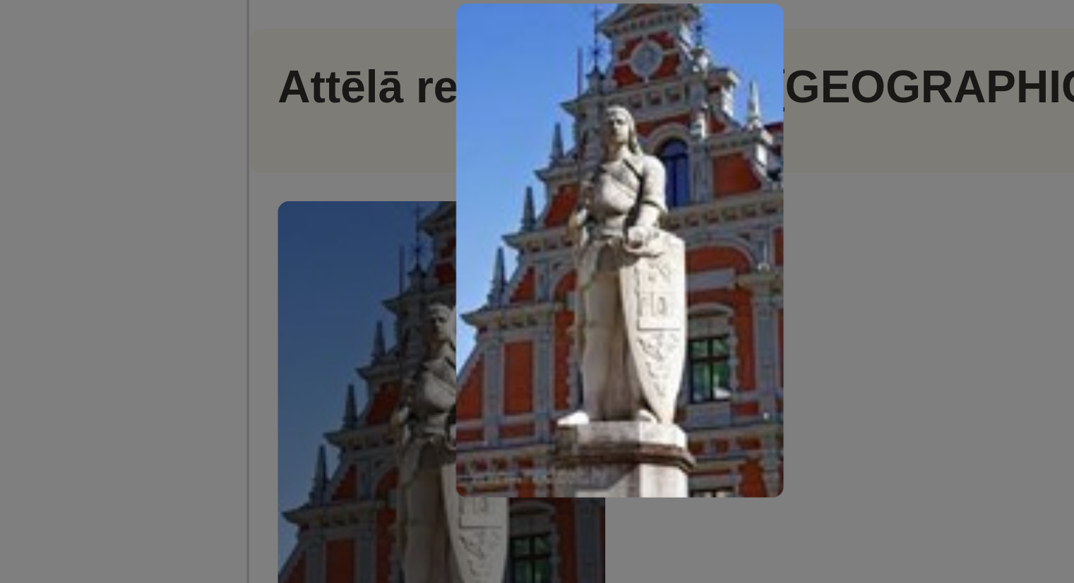
click at [543, 291] on img at bounding box center [538, 292] width 82 height 124
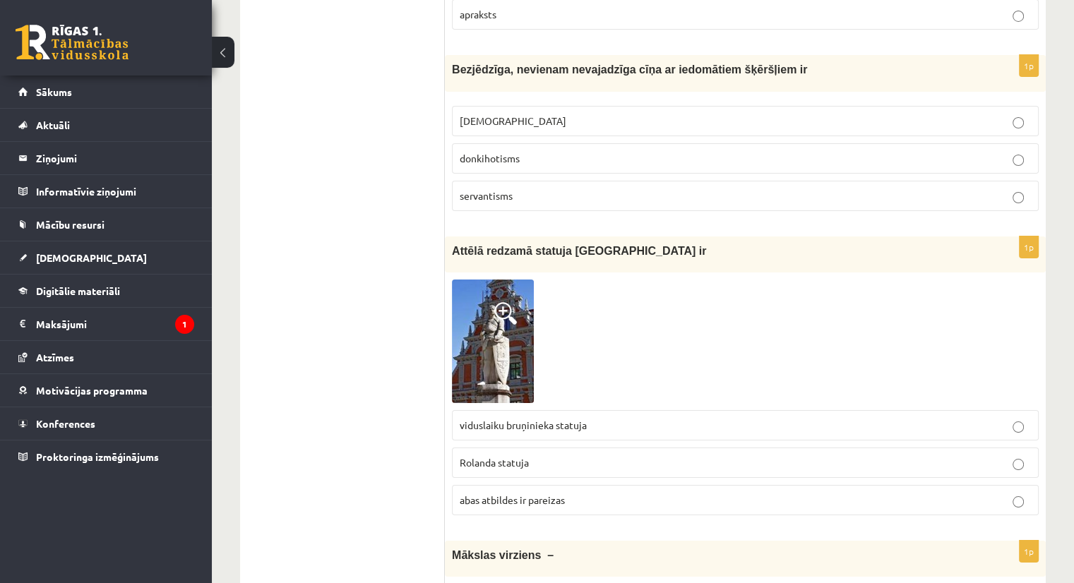
scroll to position [5290, 0]
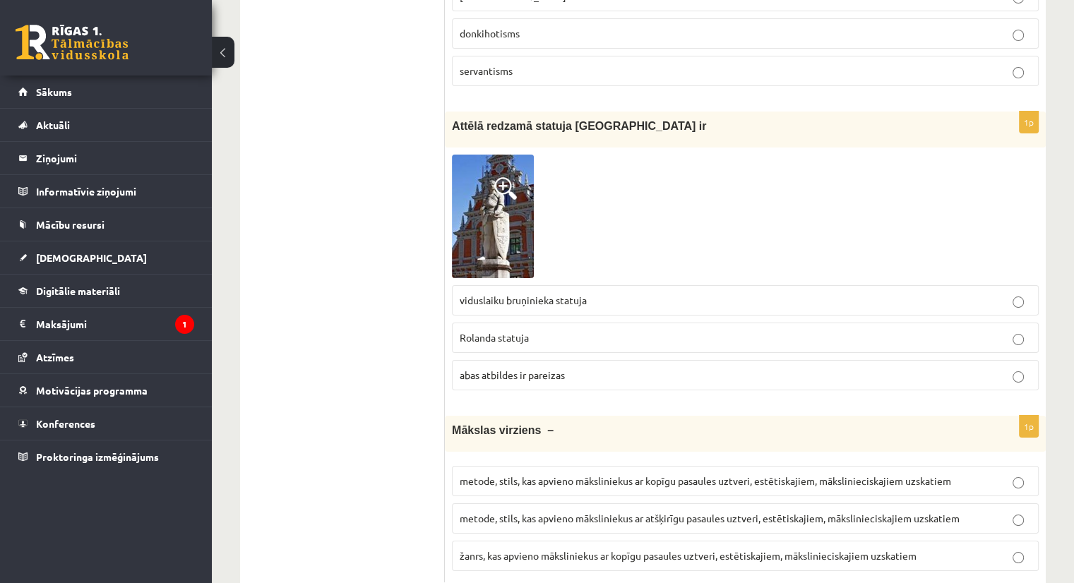
click at [519, 170] on img at bounding box center [493, 217] width 82 height 124
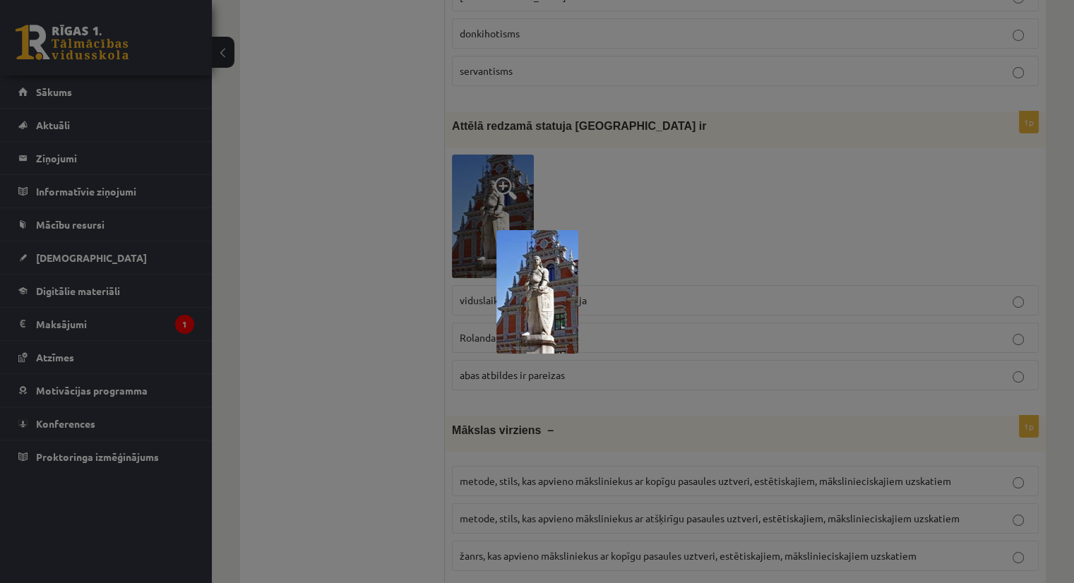
click at [636, 138] on div at bounding box center [537, 291] width 1074 height 583
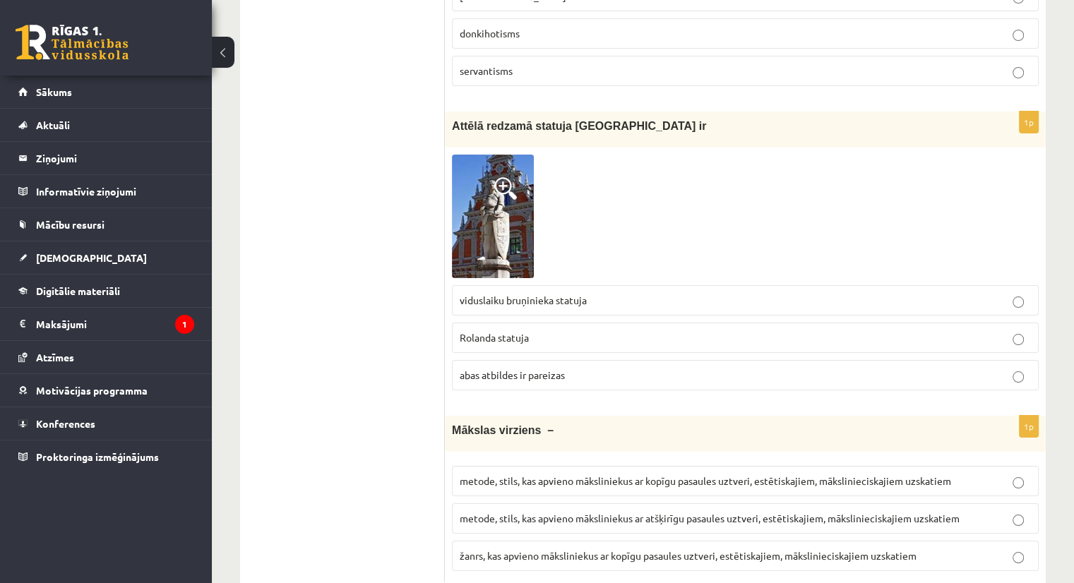
click at [506, 369] on span "abas atbildes ir pareizas" at bounding box center [512, 375] width 105 height 13
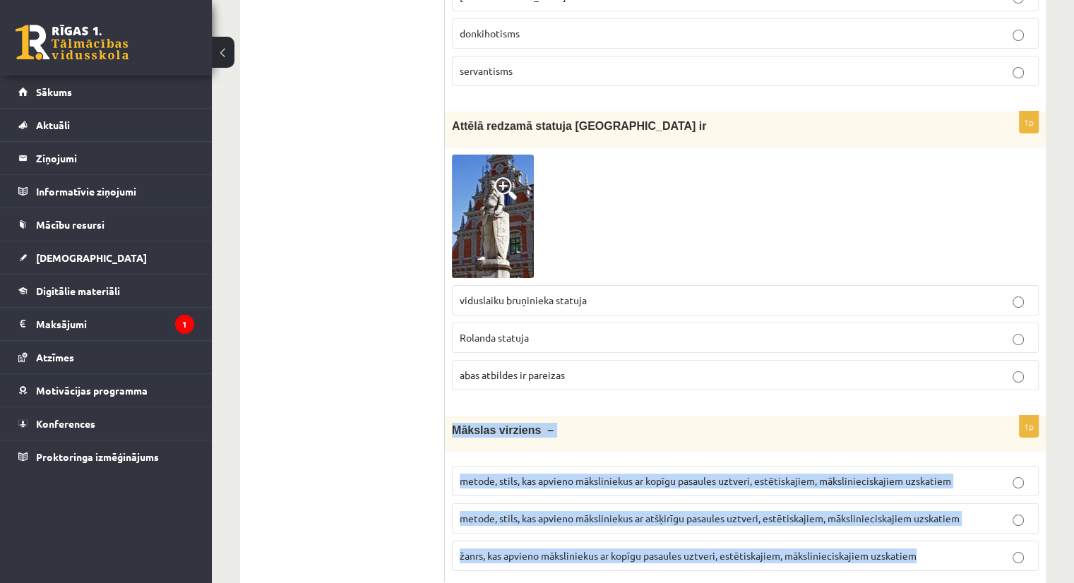
drag, startPoint x: 448, startPoint y: 387, endPoint x: 973, endPoint y: 506, distance: 538.9
click at [973, 506] on div "1p Mākslas virziens – metode, stils, kas apvieno māksliniekus ar kopīgu pasaule…" at bounding box center [745, 499] width 601 height 167
copy div "Mākslas virziens – metode, stils, kas apvieno māksliniekus ar kopīgu pasaules u…"
click at [973, 549] on p "žanrs, kas apvieno māksliniekus ar kopīgu pasaules uztveri, estētiskajiem, māks…" at bounding box center [745, 556] width 571 height 15
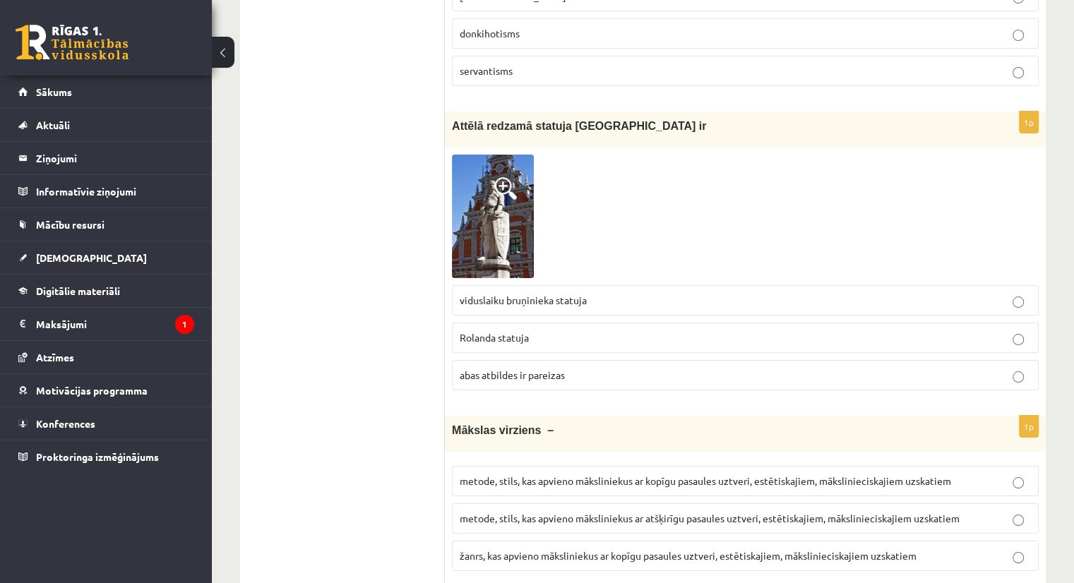
click at [678, 475] on span "metode, stils, kas apvieno māksliniekus ar kopīgu pasaules uztveri, estētiskaji…" at bounding box center [706, 481] width 492 height 13
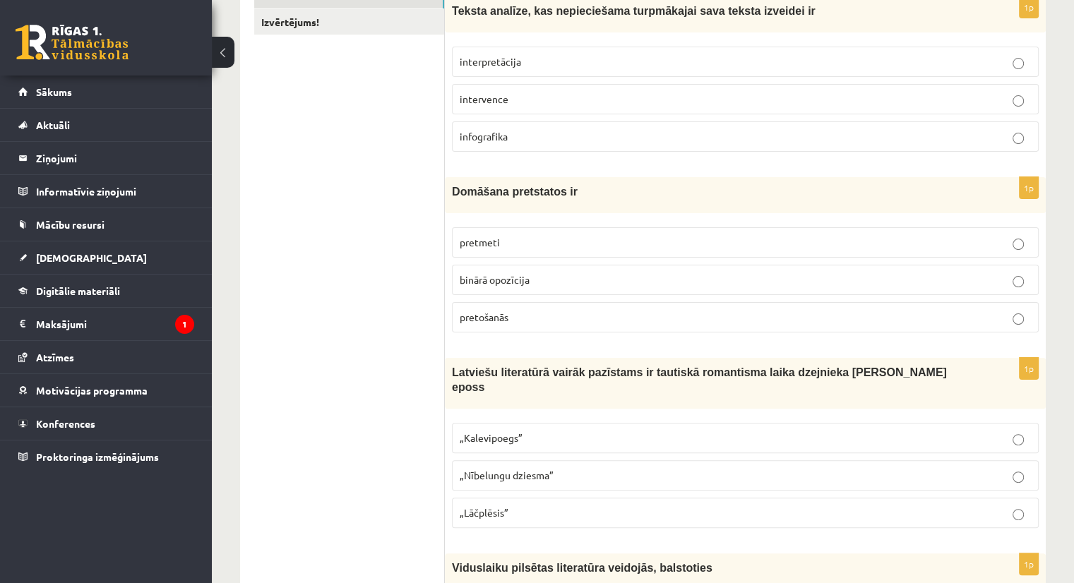
scroll to position [0, 0]
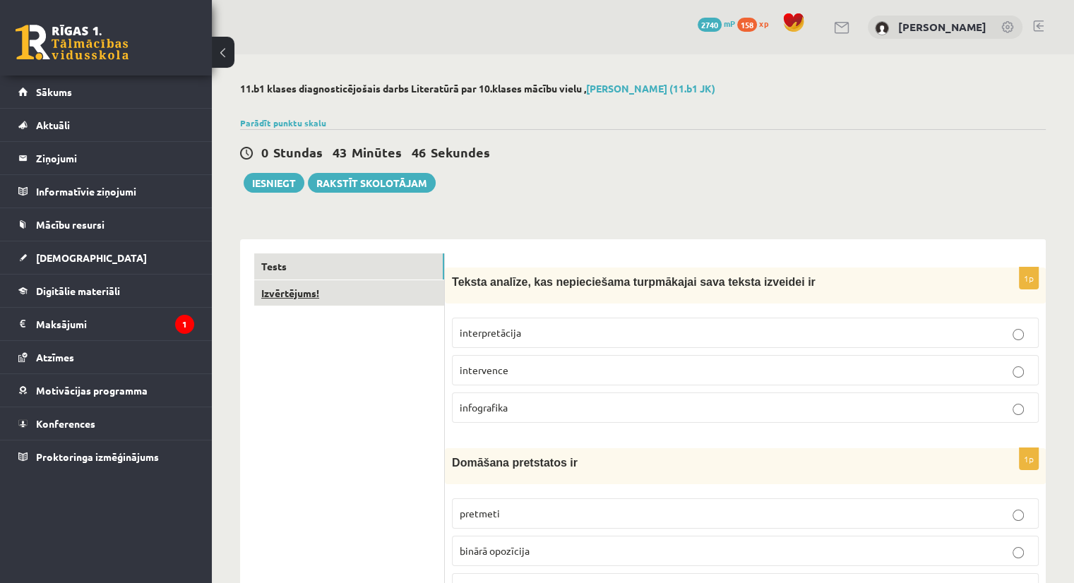
click at [313, 292] on link "Izvērtējums!" at bounding box center [349, 293] width 190 height 26
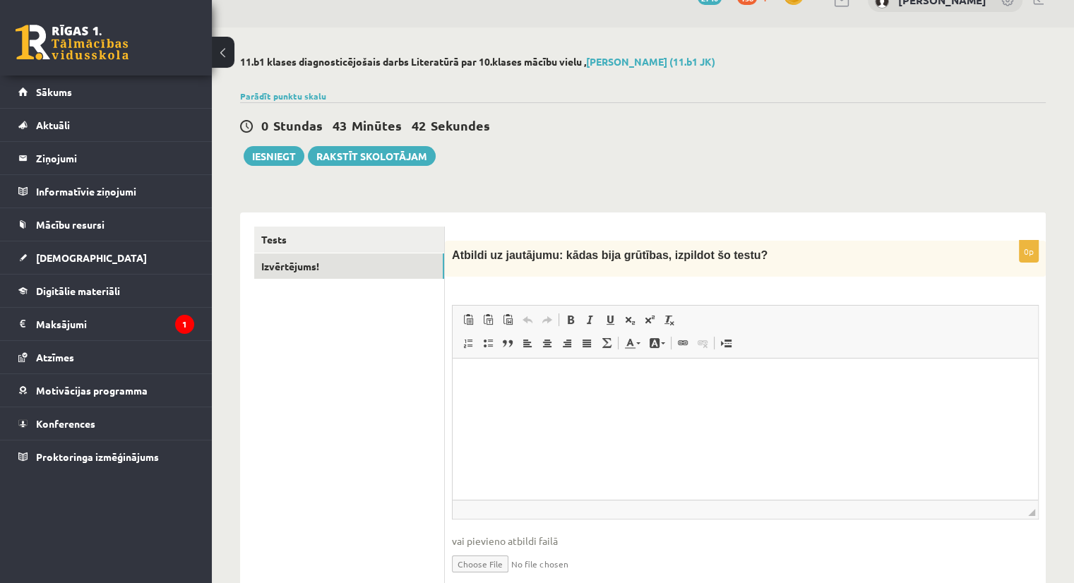
scroll to position [25, 0]
click at [770, 403] on html at bounding box center [746, 381] width 586 height 43
click at [770, 403] on html "**********" at bounding box center [746, 381] width 586 height 43
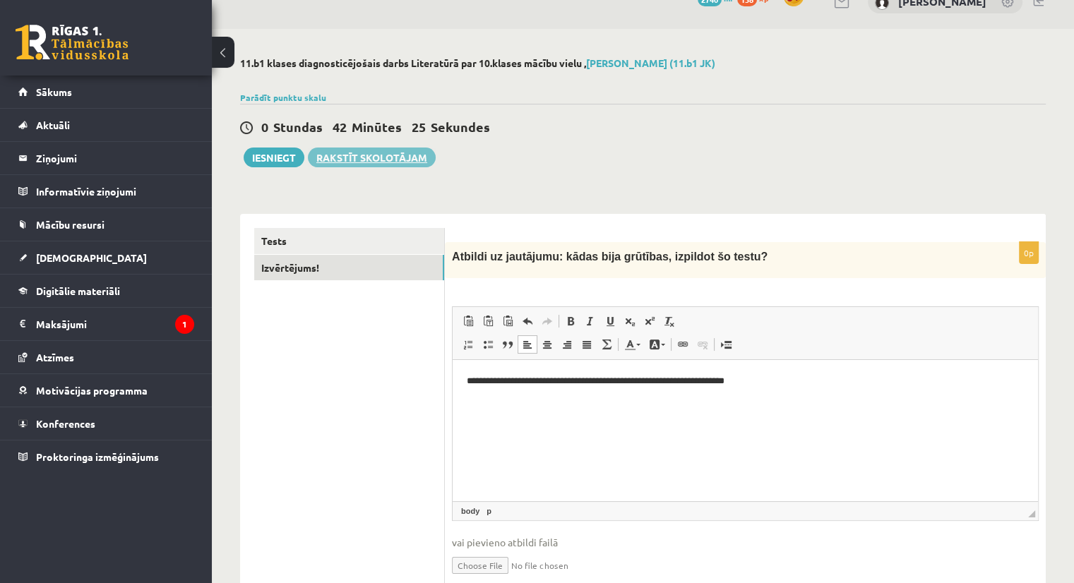
click at [345, 165] on link "Rakstīt skolotājam" at bounding box center [372, 158] width 128 height 20
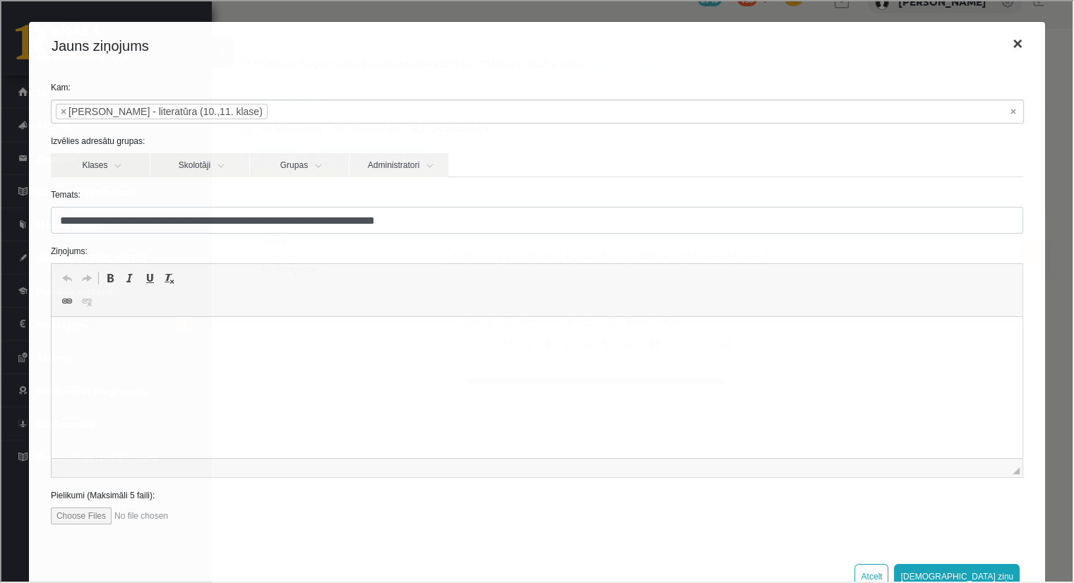
scroll to position [0, 0]
click at [1012, 45] on button "×" at bounding box center [1016, 43] width 32 height 40
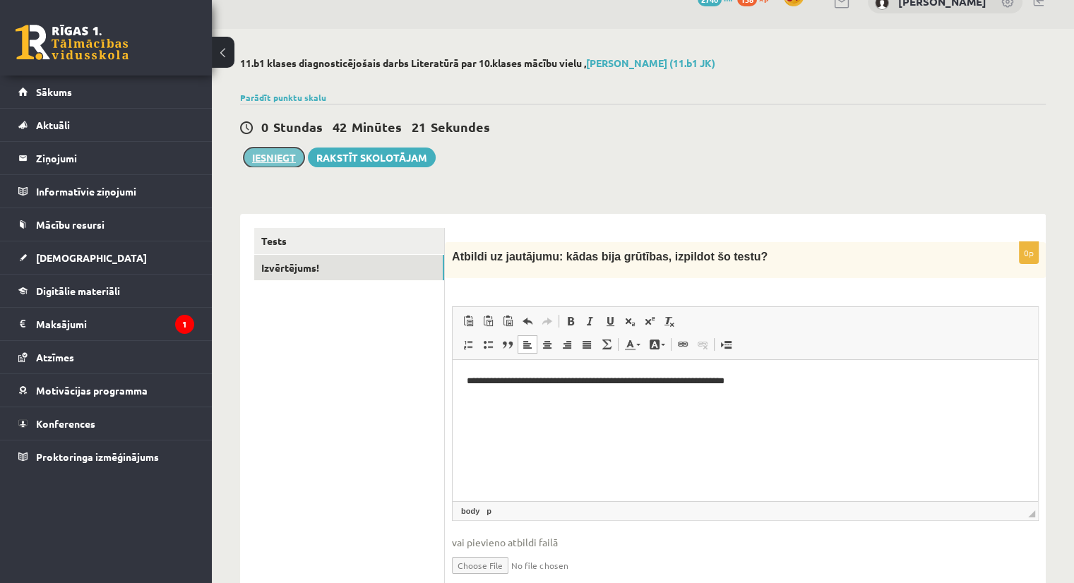
click at [293, 151] on button "Iesniegt" at bounding box center [274, 158] width 61 height 20
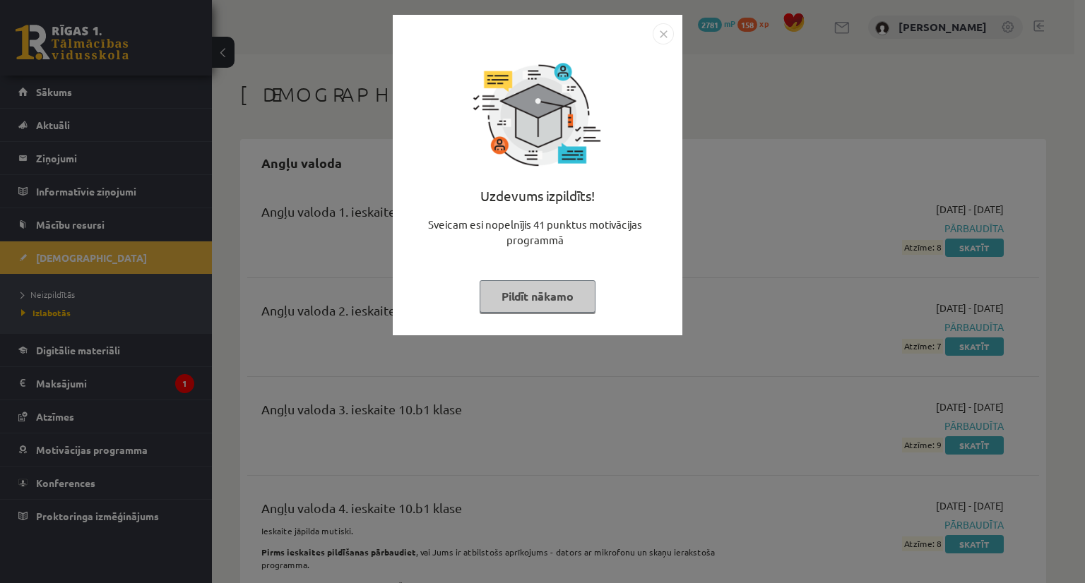
click at [568, 306] on button "Pildīt nākamo" at bounding box center [538, 296] width 116 height 32
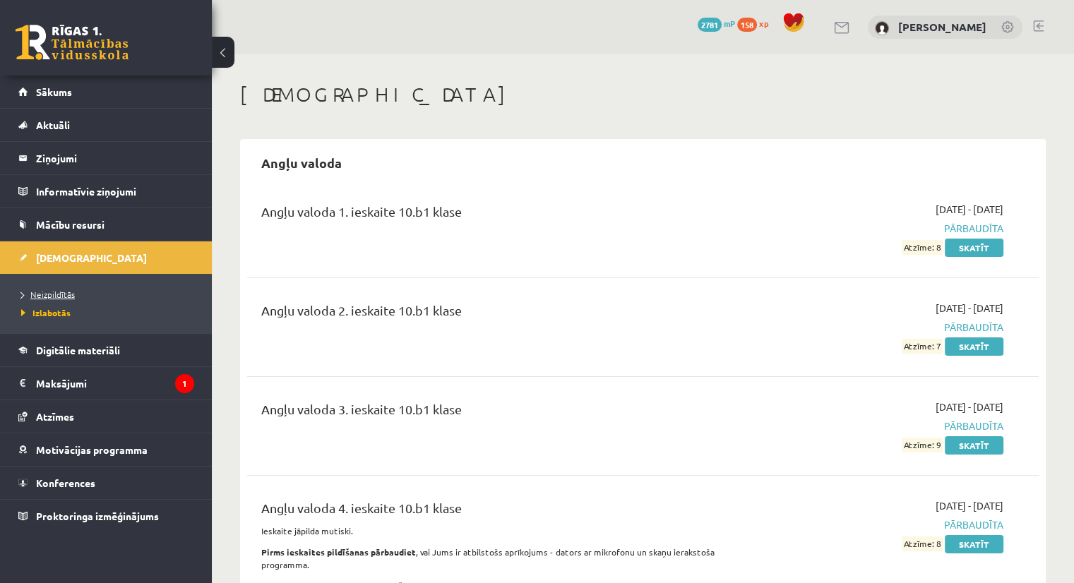
click at [48, 289] on span "Neizpildītās" at bounding box center [48, 294] width 54 height 11
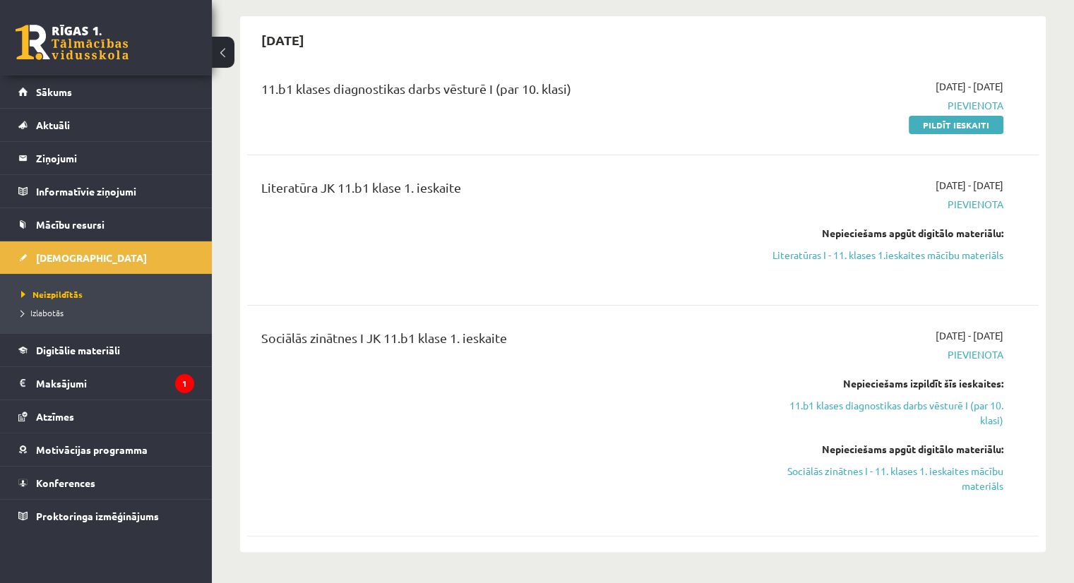
scroll to position [329, 0]
